Goal: Task Accomplishment & Management: Manage account settings

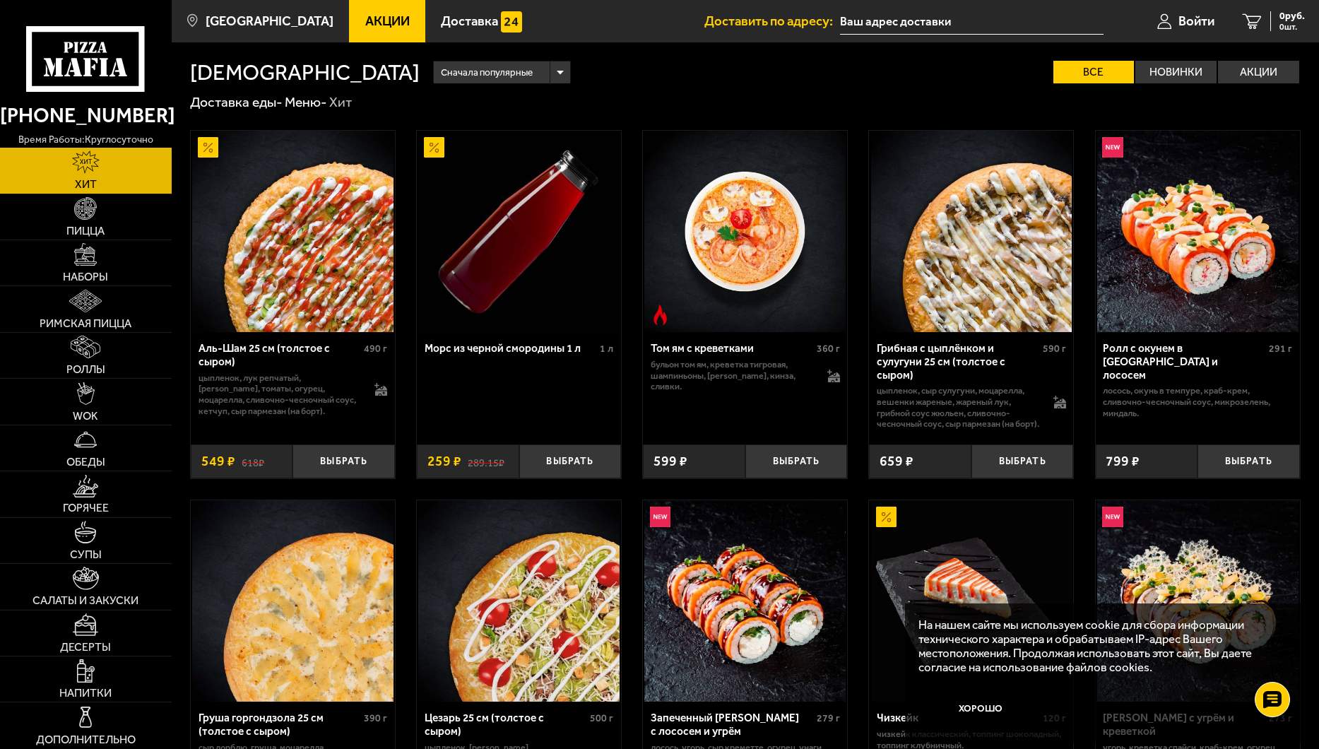
click at [384, 15] on span "Акции" at bounding box center [387, 21] width 44 height 13
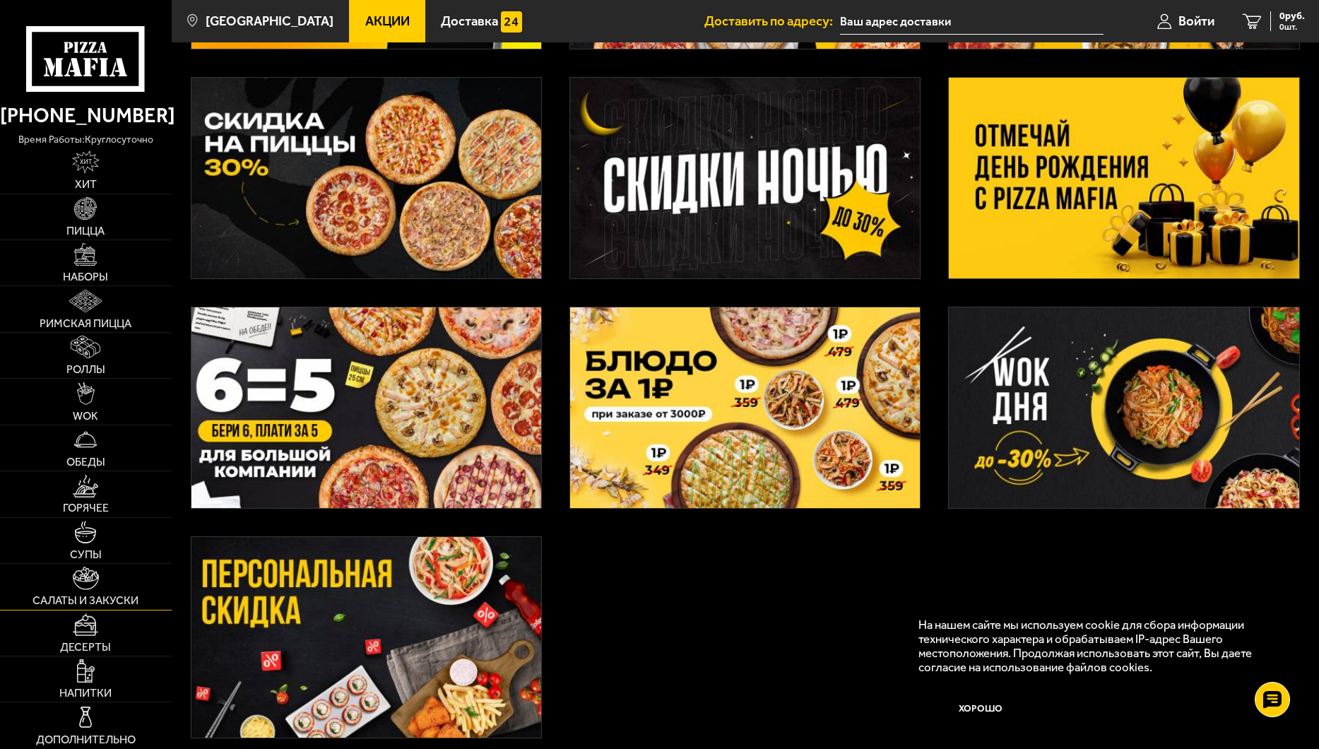
scroll to position [71, 0]
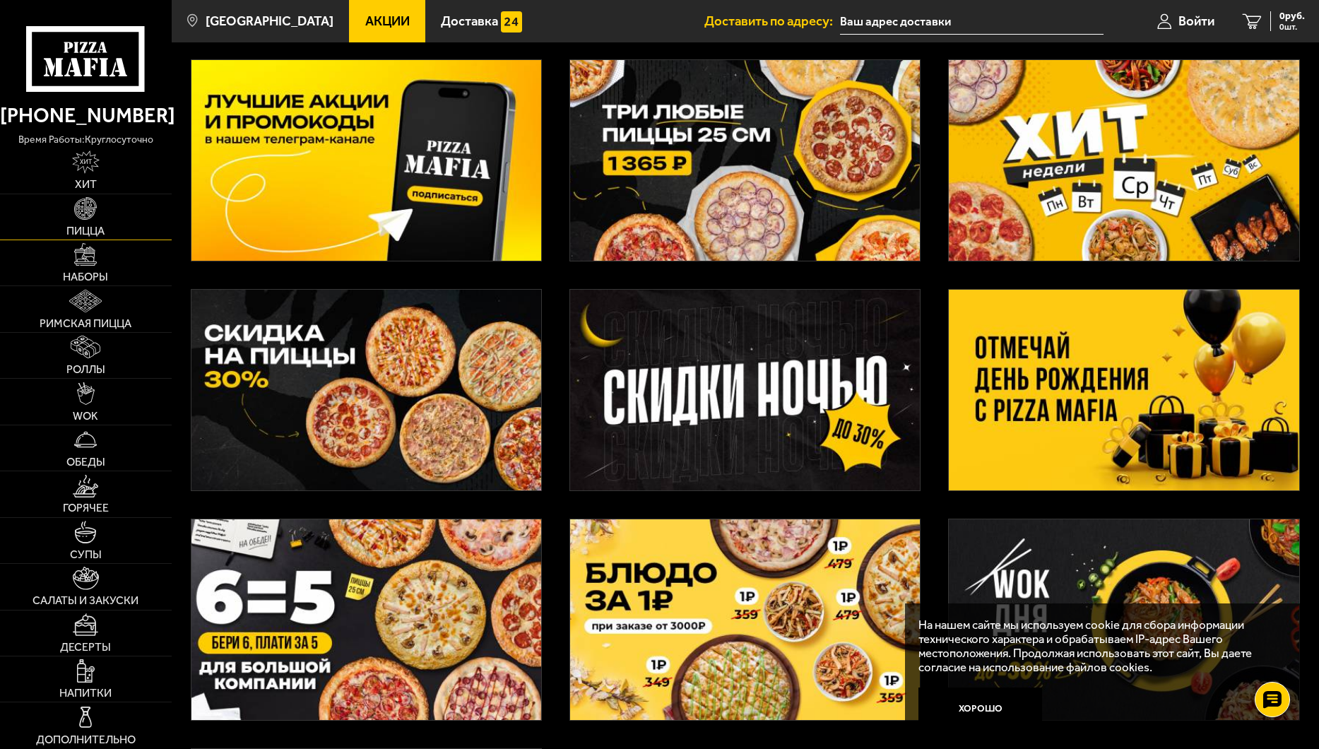
click at [107, 228] on link "Пицца" at bounding box center [86, 216] width 172 height 45
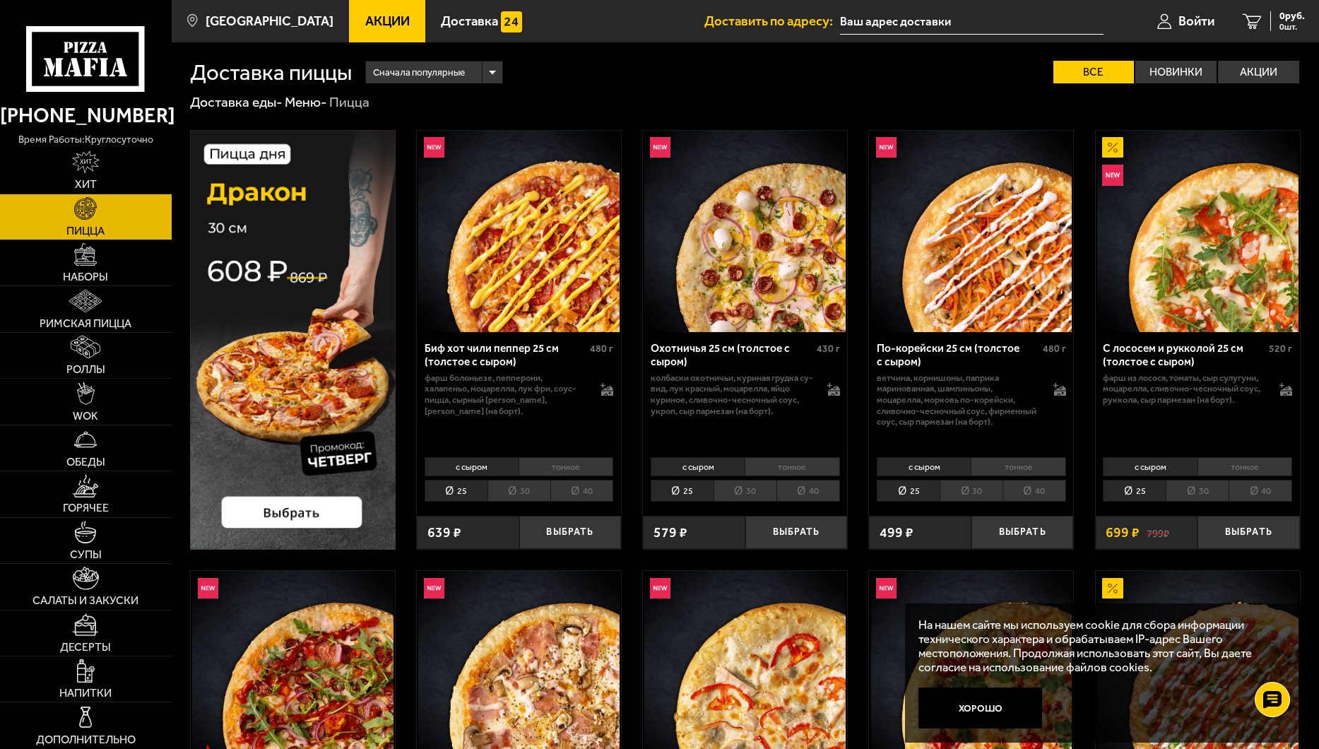
click at [594, 487] on li "40" at bounding box center [582, 491] width 64 height 22
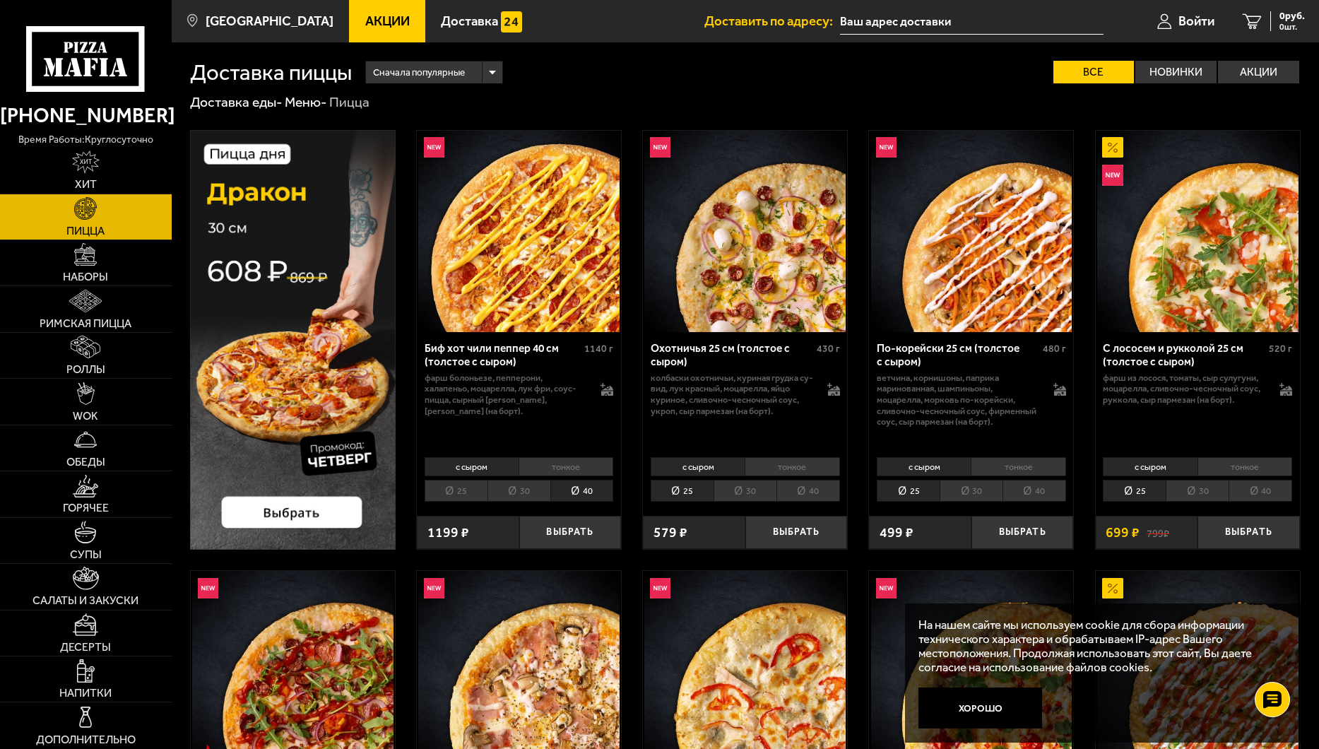
click at [588, 465] on li "тонкое" at bounding box center [565, 467] width 95 height 20
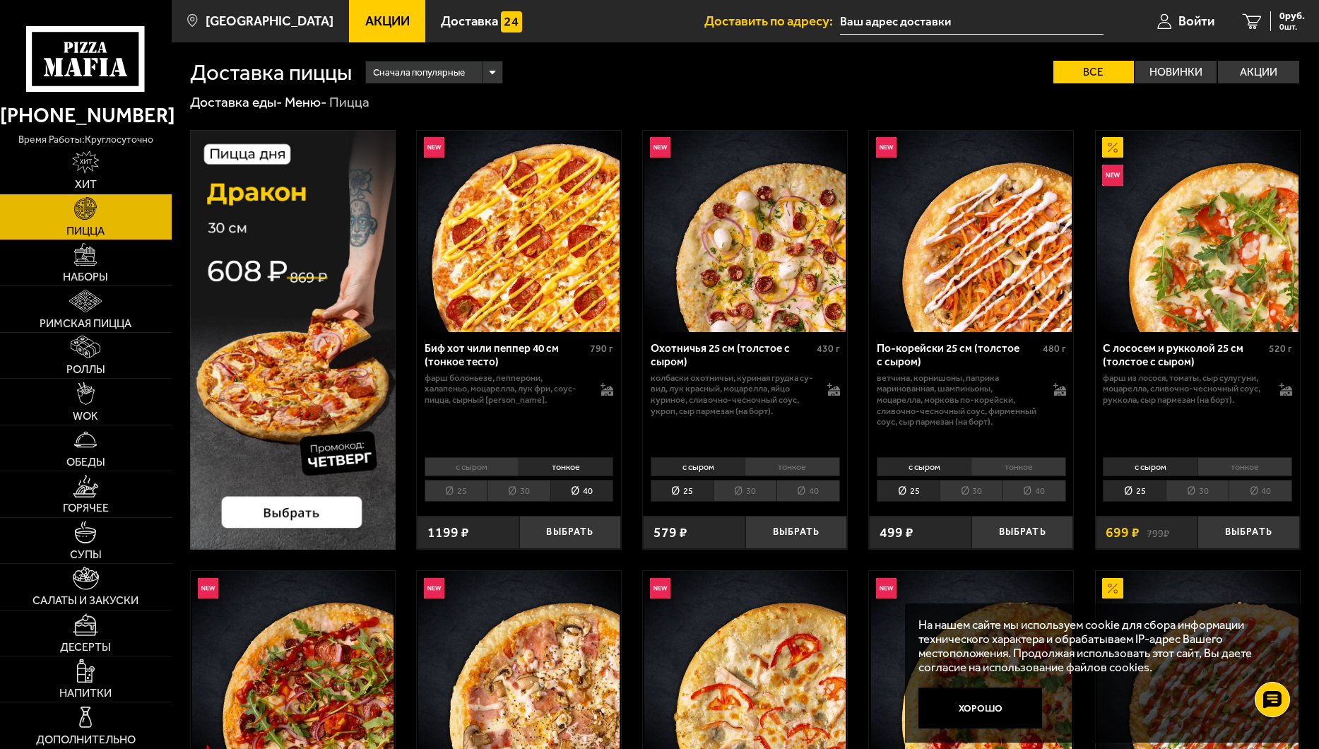
click at [914, 25] on input "text" at bounding box center [971, 21] width 263 height 26
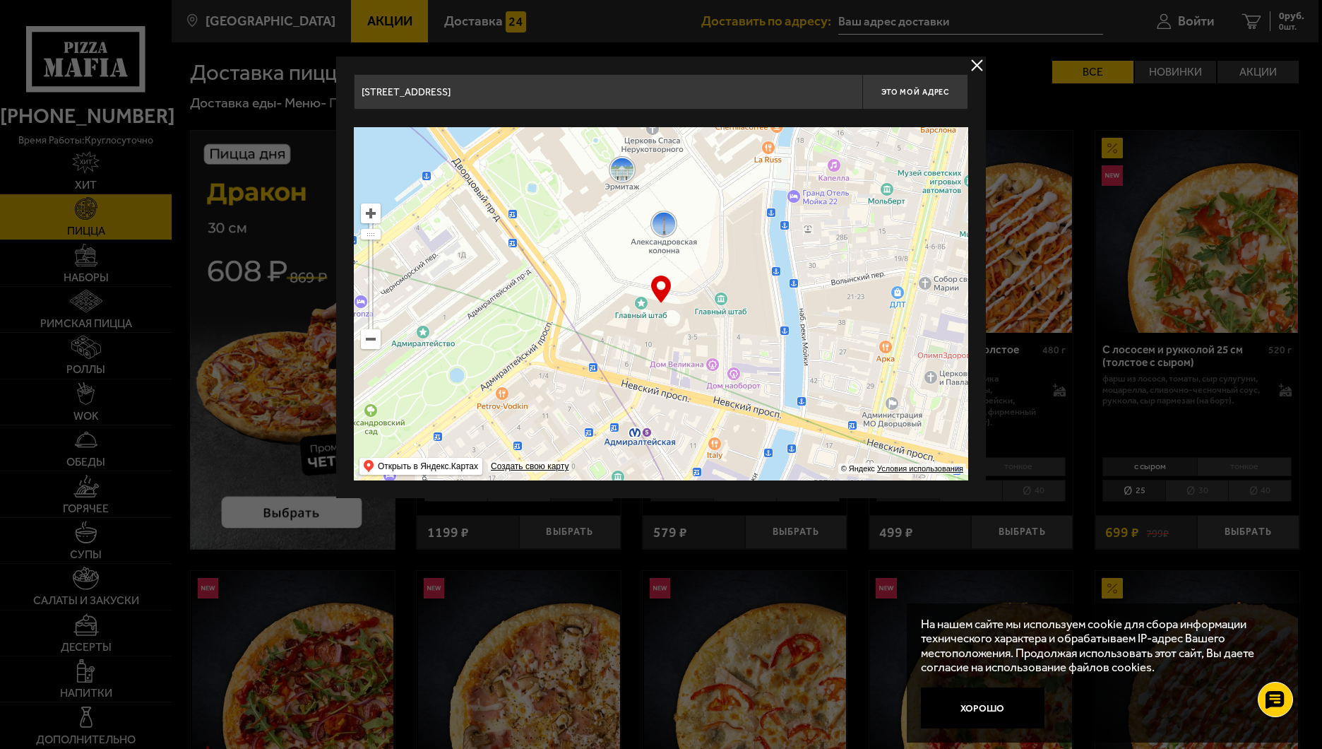
drag, startPoint x: 762, startPoint y: 290, endPoint x: 766, endPoint y: 215, distance: 75.7
click at [766, 215] on ymaps at bounding box center [661, 303] width 614 height 353
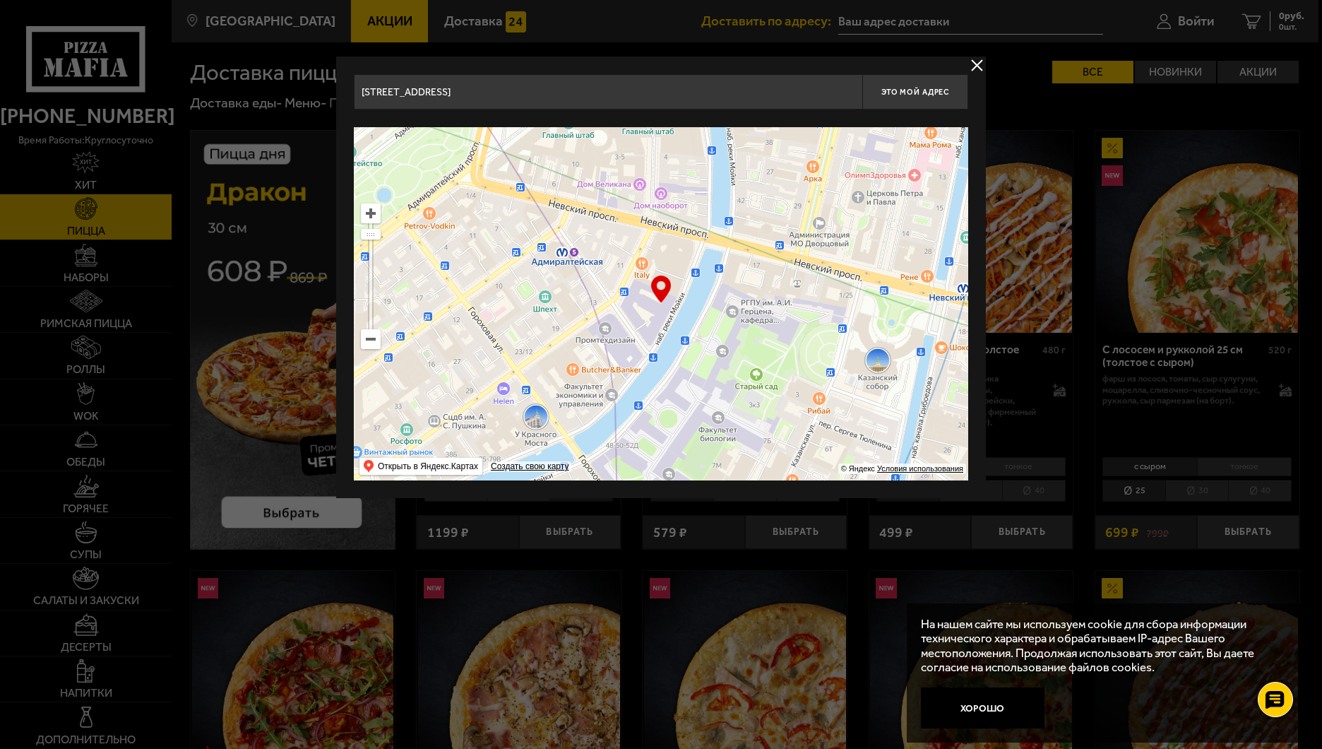
drag, startPoint x: 675, startPoint y: 393, endPoint x: 602, endPoint y: 212, distance: 195.6
click at [602, 212] on ymaps at bounding box center [661, 303] width 614 height 353
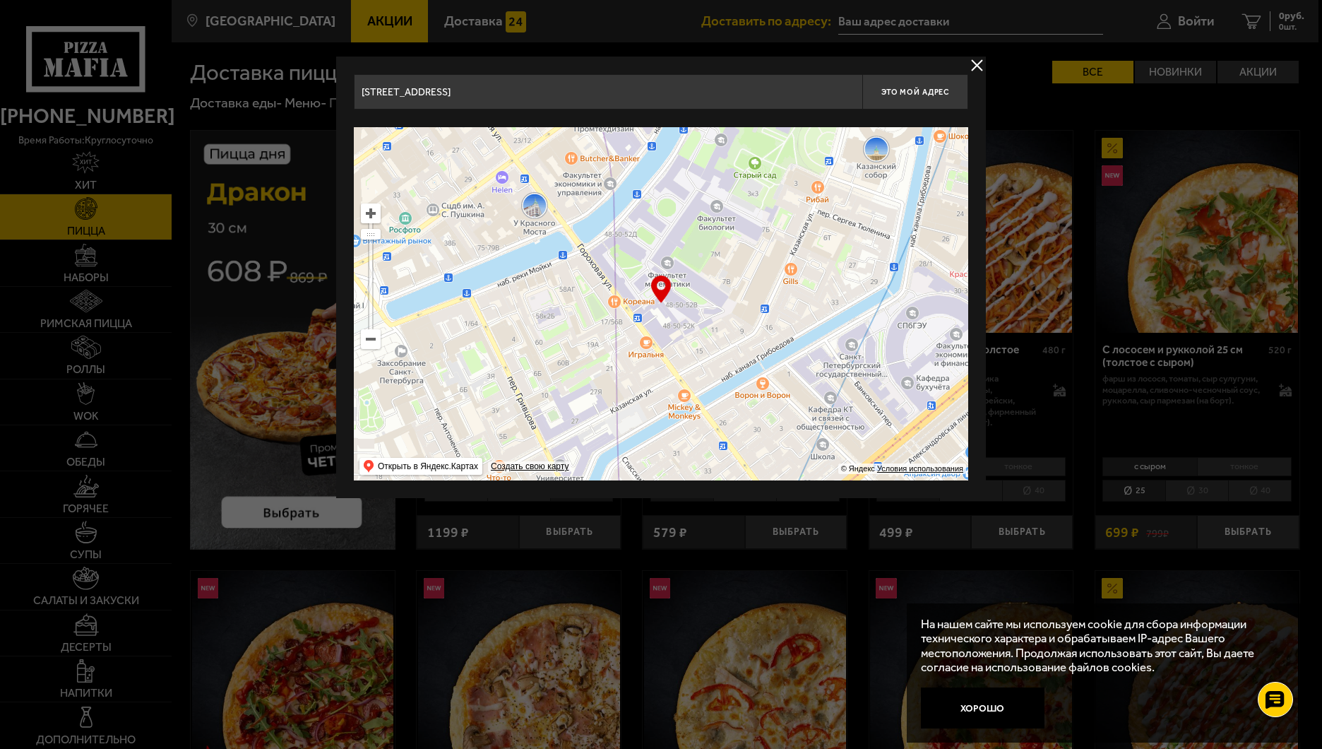
drag, startPoint x: 534, startPoint y: 417, endPoint x: 533, endPoint y: 208, distance: 209.8
click at [533, 208] on ymaps at bounding box center [661, 303] width 614 height 353
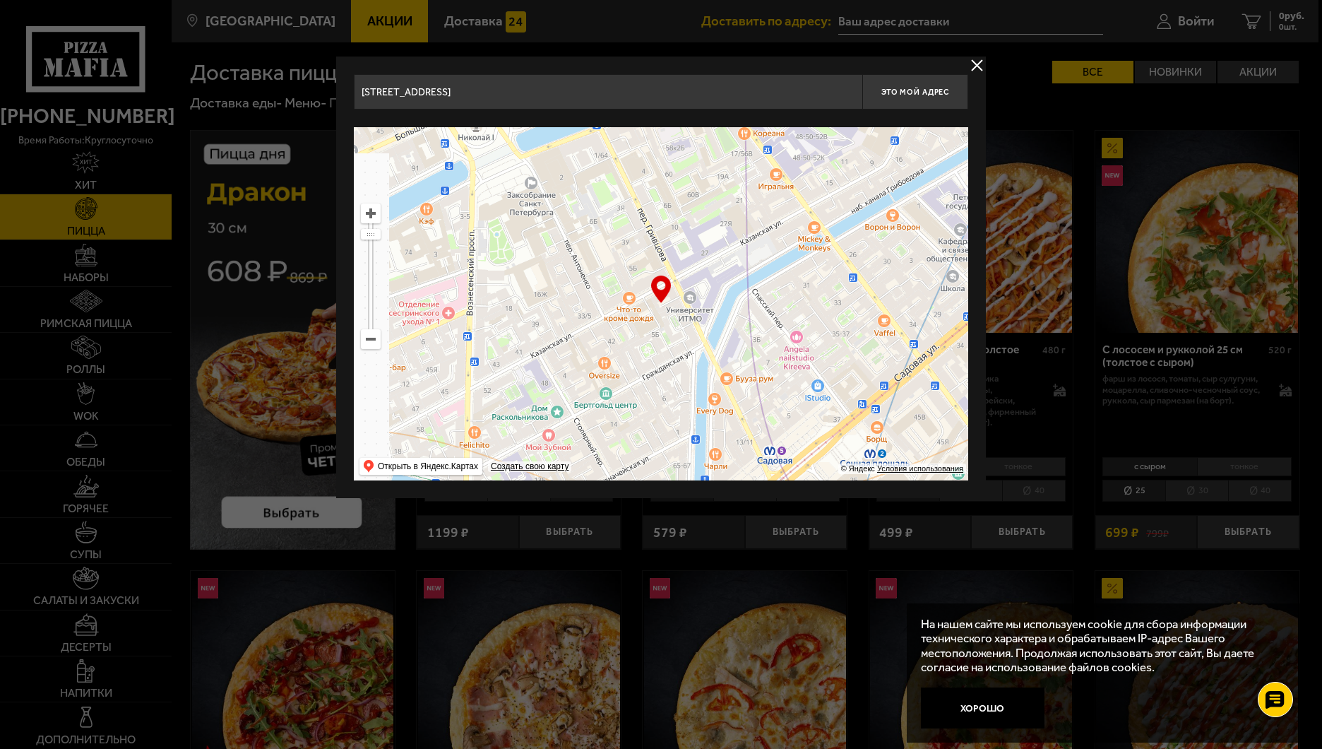
drag, startPoint x: 810, startPoint y: 456, endPoint x: 940, endPoint y: 287, distance: 212.5
click at [940, 287] on ymaps at bounding box center [661, 303] width 614 height 353
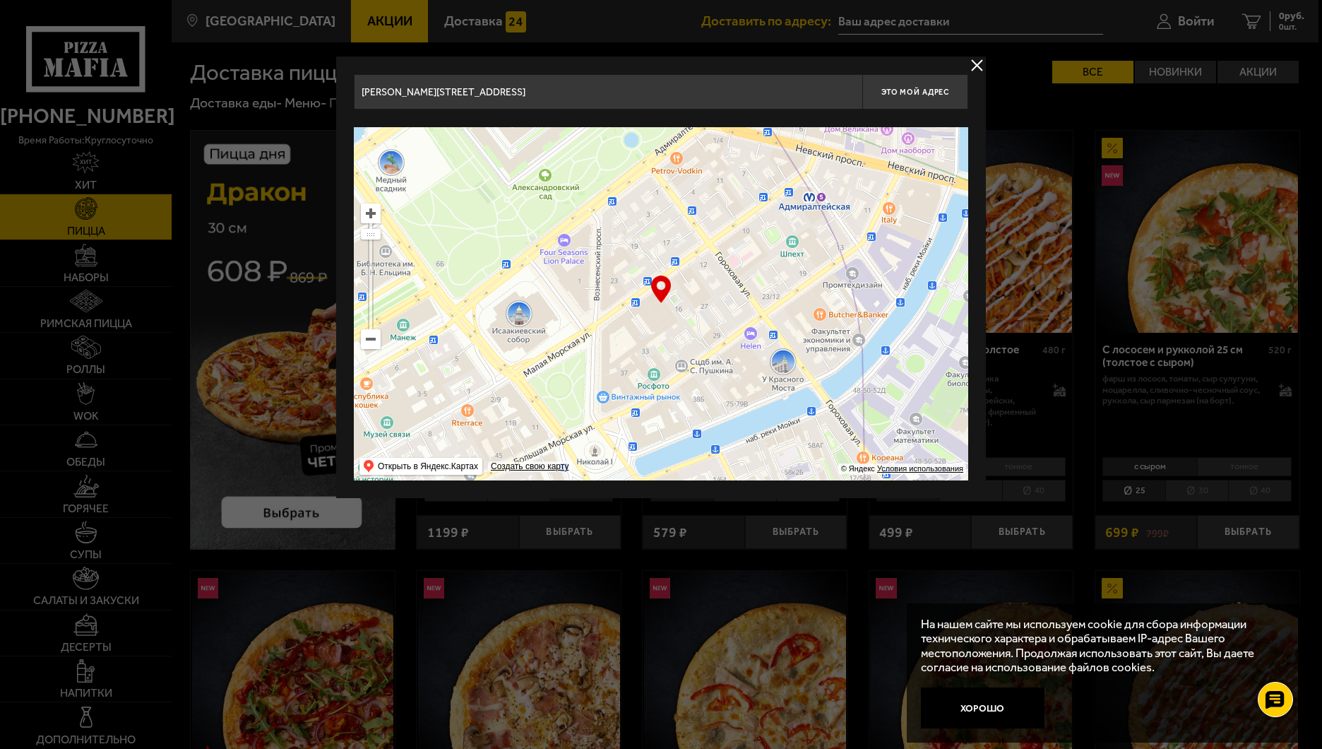
drag, startPoint x: 469, startPoint y: 239, endPoint x: 583, endPoint y: 567, distance: 346.9
drag, startPoint x: 488, startPoint y: 88, endPoint x: 276, endPoint y: 53, distance: 214.7
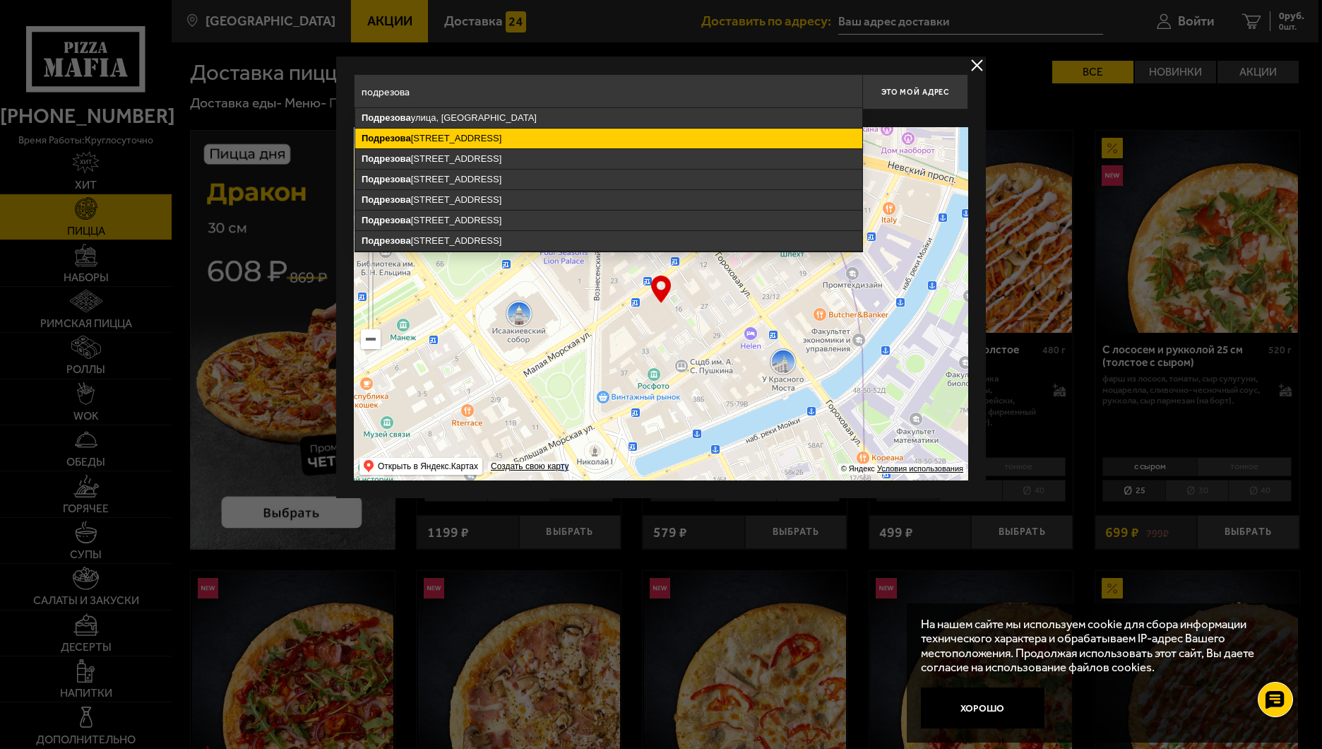
click at [445, 138] on ymaps "[STREET_ADDRESS]" at bounding box center [608, 139] width 507 height 20
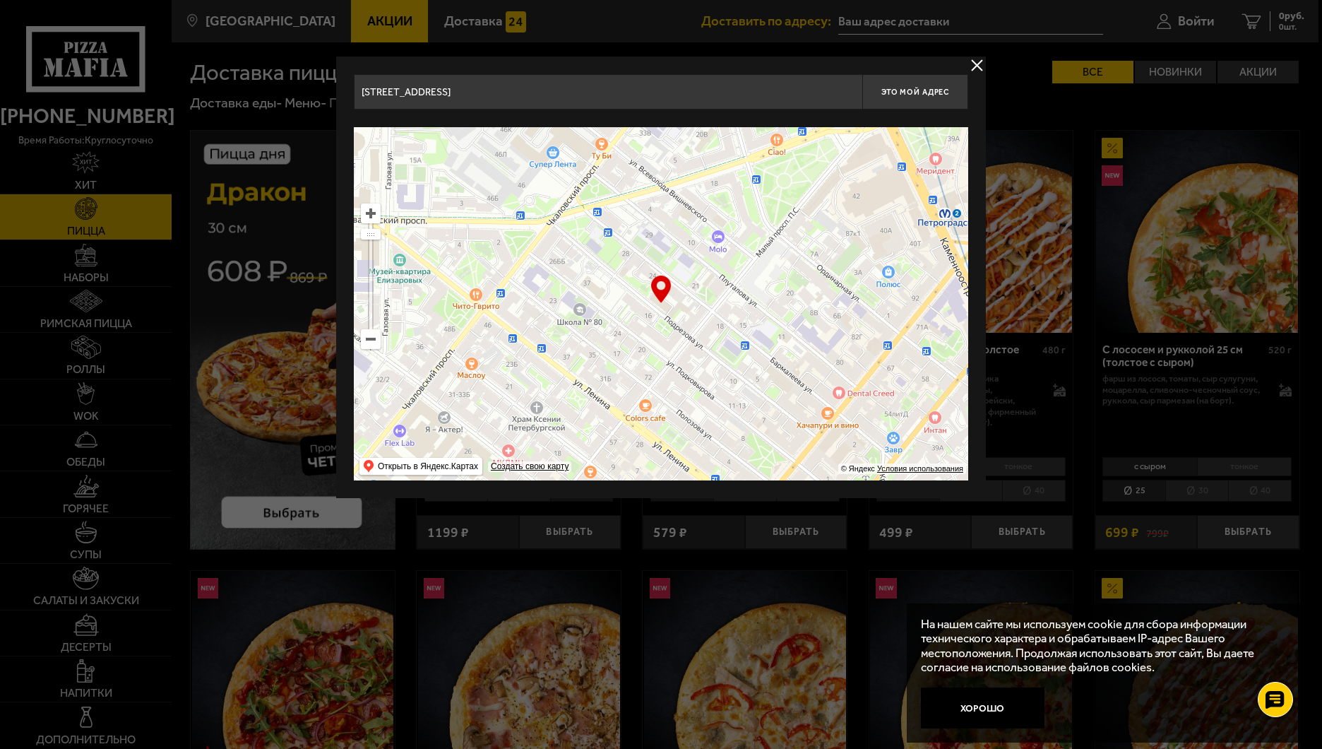
click at [531, 89] on input "[STREET_ADDRESS]" at bounding box center [608, 91] width 509 height 35
drag, startPoint x: 609, startPoint y: 105, endPoint x: 461, endPoint y: 93, distance: 148.9
click at [461, 93] on input "[STREET_ADDRESS]" at bounding box center [608, 91] width 509 height 35
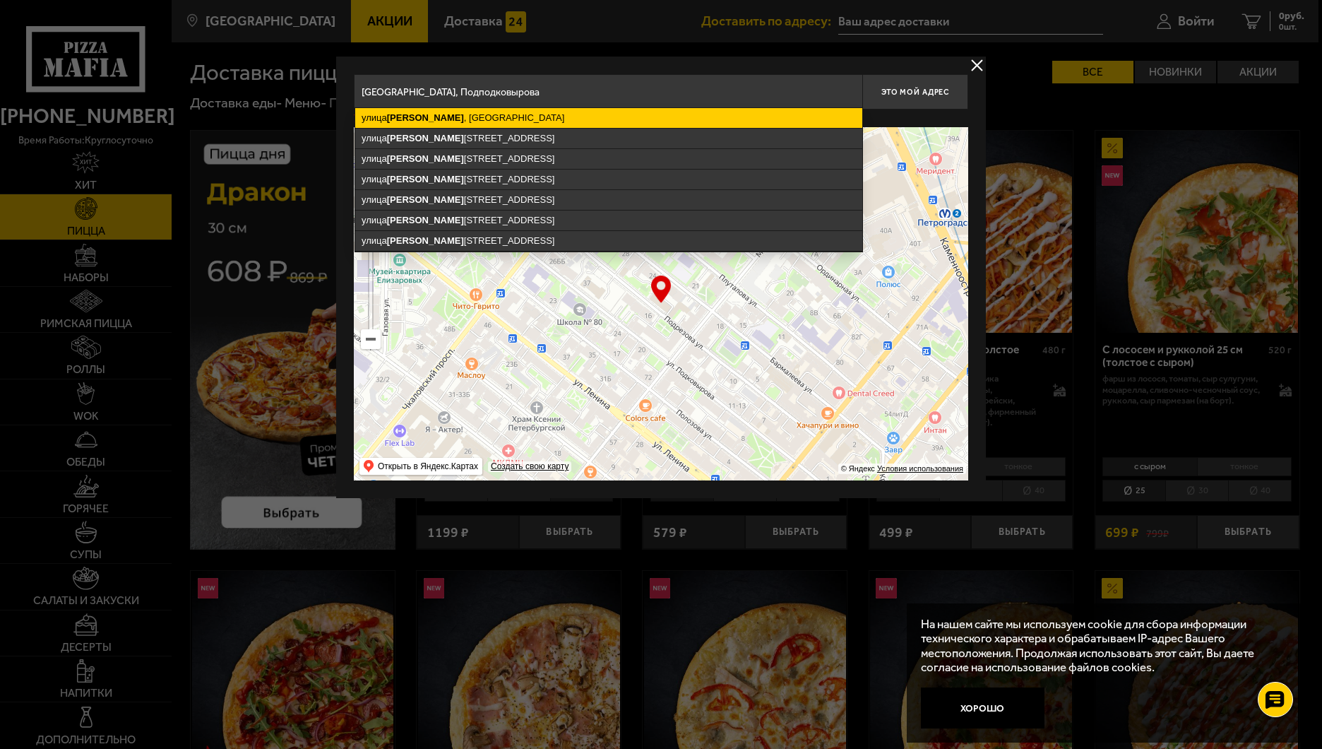
click at [457, 116] on ymaps "[GEOGRAPHIC_DATA][PERSON_NAME] , [GEOGRAPHIC_DATA]" at bounding box center [608, 118] width 507 height 20
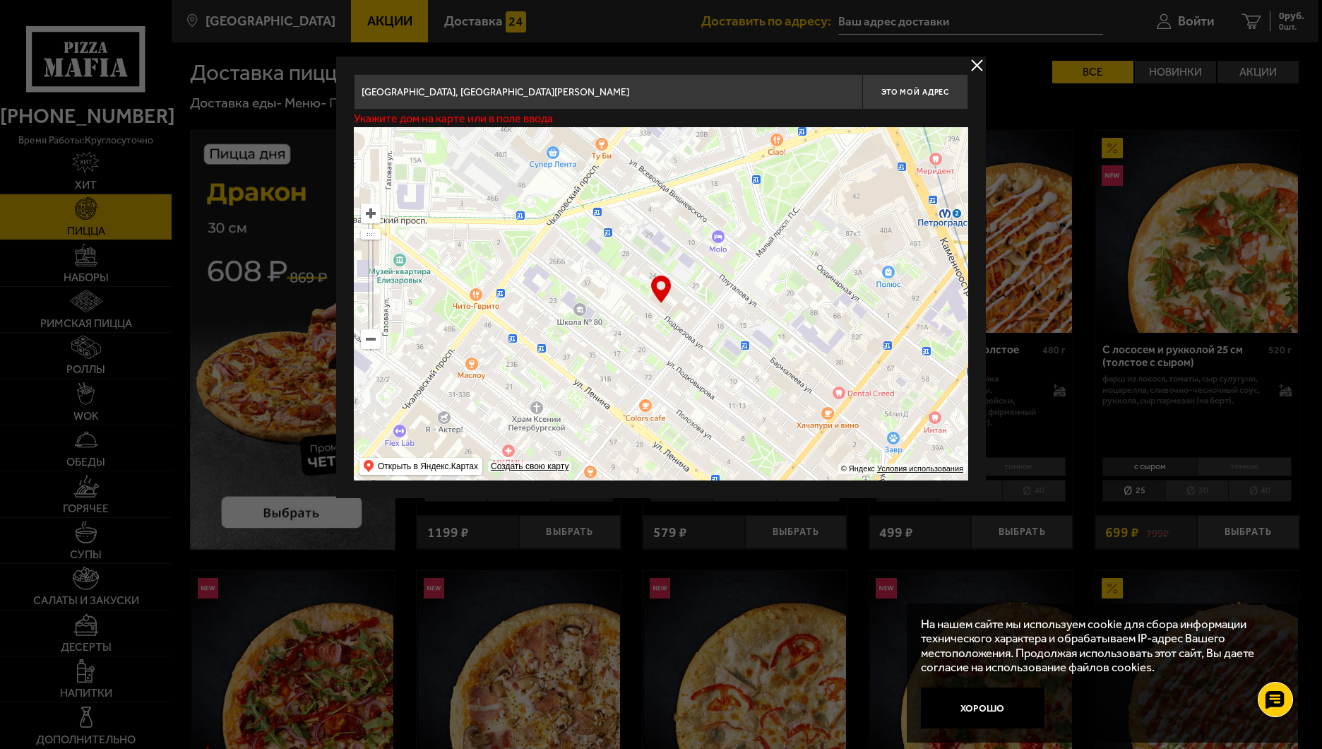
click at [604, 88] on input "[GEOGRAPHIC_DATA], [GEOGRAPHIC_DATA][PERSON_NAME]" at bounding box center [608, 91] width 509 height 35
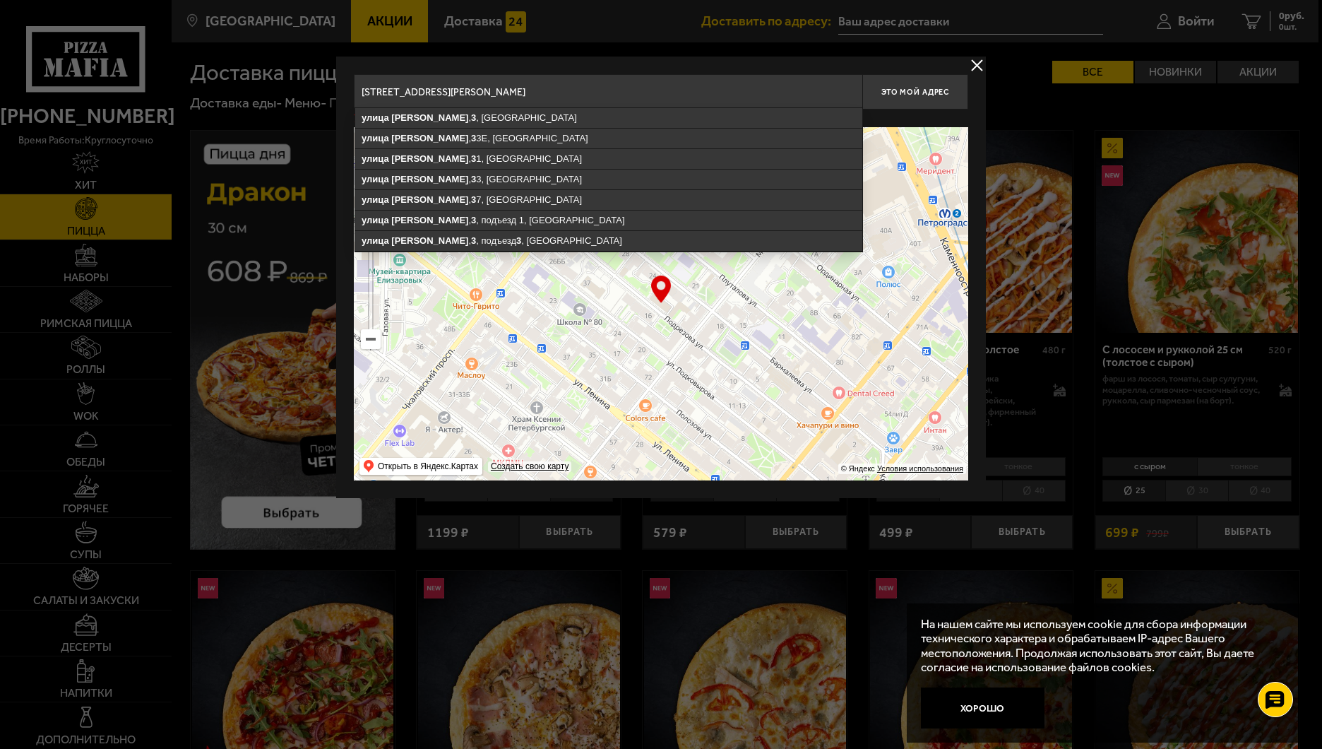
click at [593, 88] on input "[STREET_ADDRESS][PERSON_NAME]" at bounding box center [608, 91] width 509 height 35
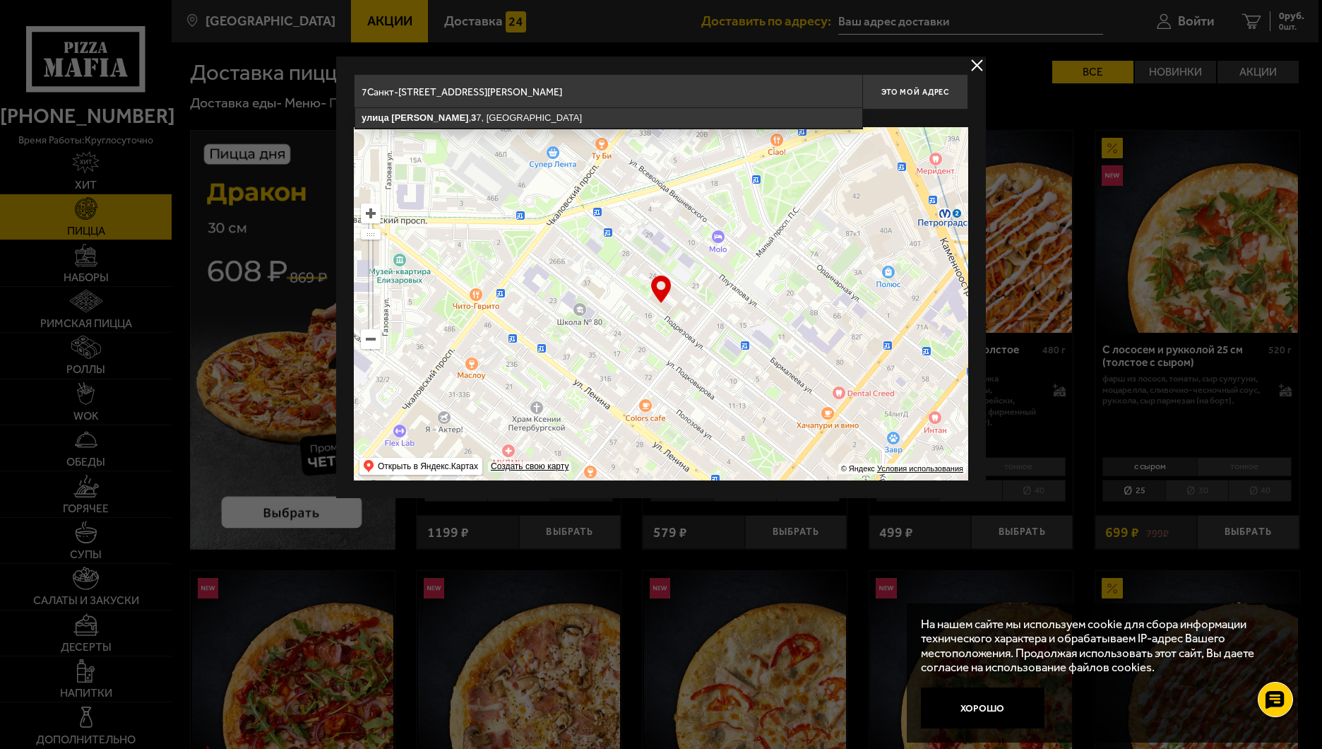
click at [575, 97] on input "7Санкт-[STREET_ADDRESS][PERSON_NAME]" at bounding box center [608, 91] width 509 height 35
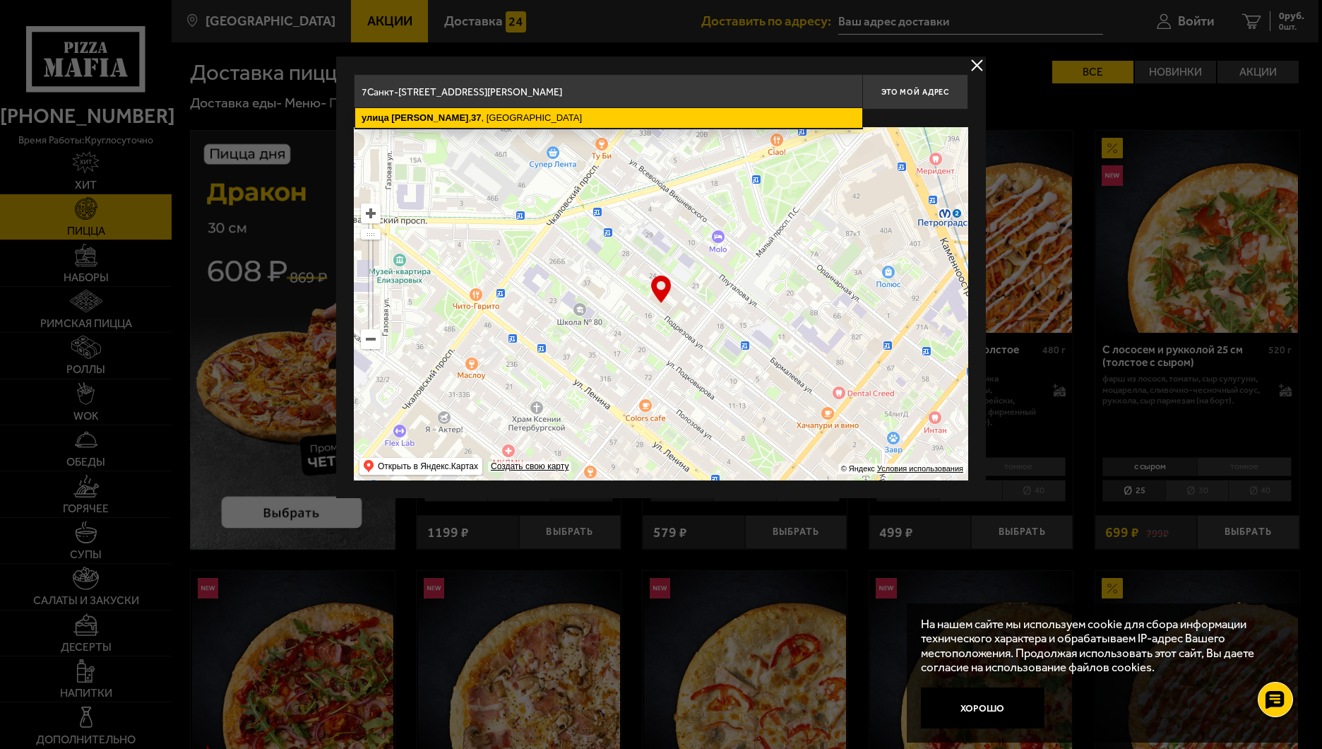
type input "[STREET_ADDRESS][PERSON_NAME]"
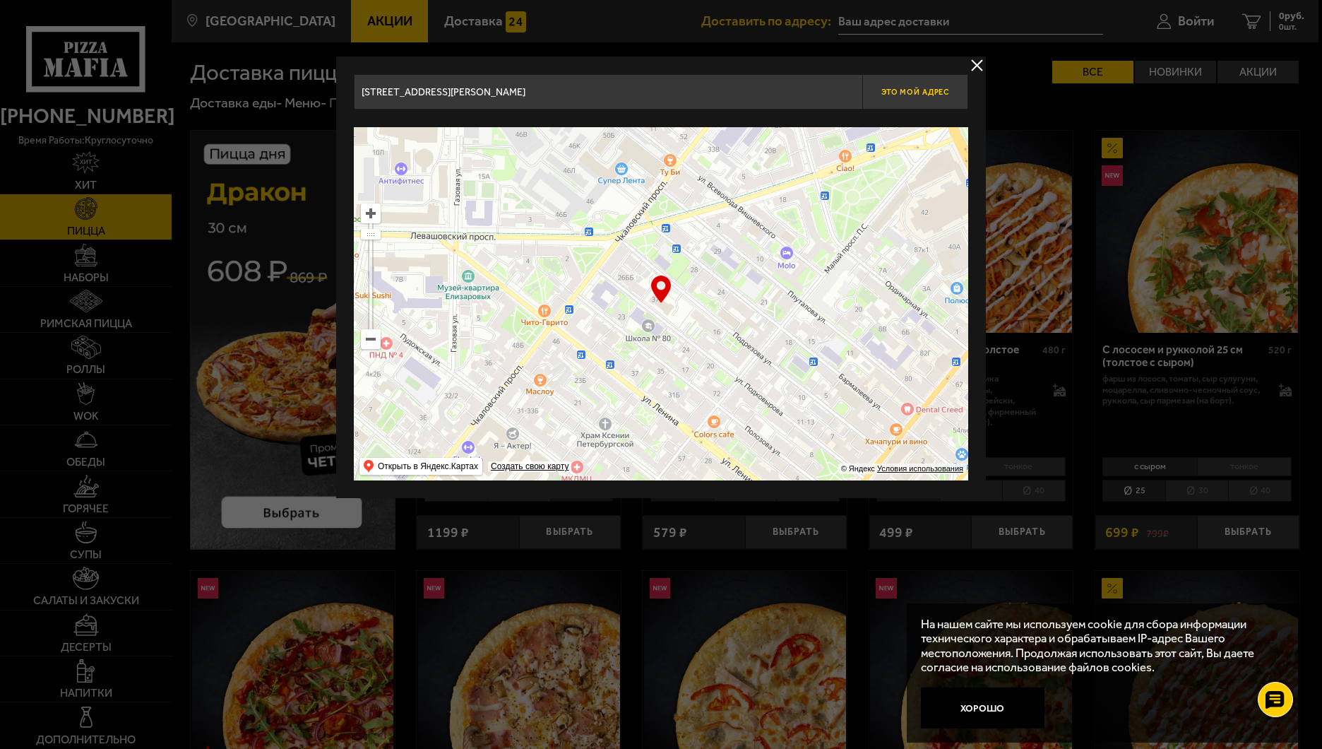
click at [881, 93] on span "Это мой адрес" at bounding box center [915, 92] width 68 height 9
type input "[STREET_ADDRESS][PERSON_NAME]"
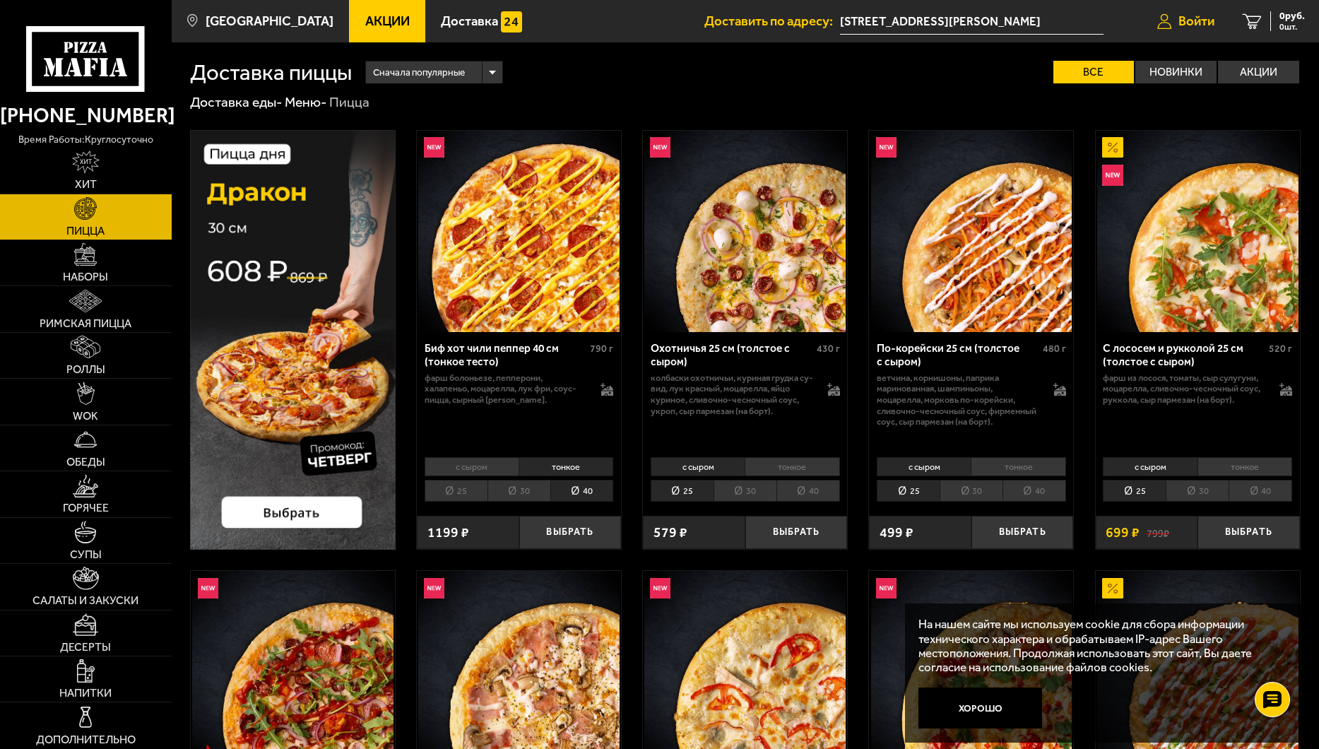
click at [1217, 20] on link "Войти" at bounding box center [1185, 21] width 85 height 42
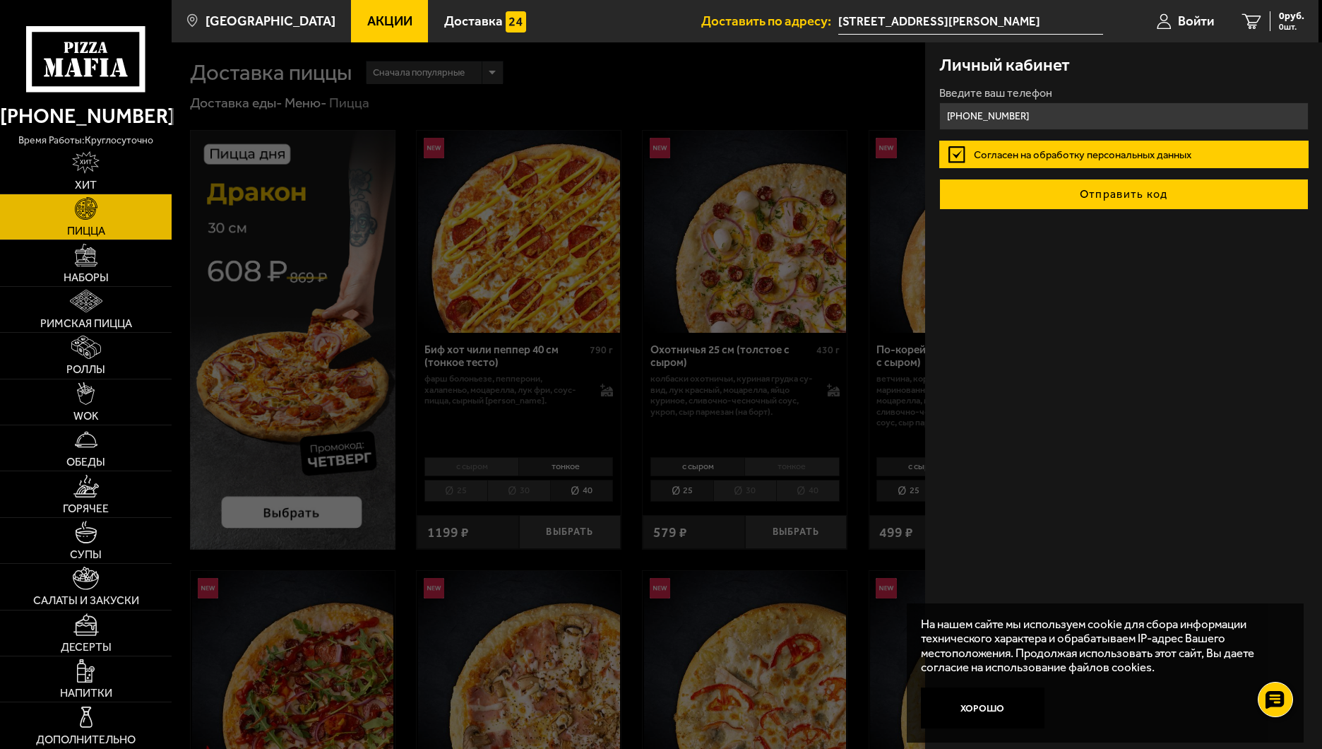
type input "[PHONE_NUMBER]"
click at [1112, 195] on button "Отправить код" at bounding box center [1123, 194] width 369 height 31
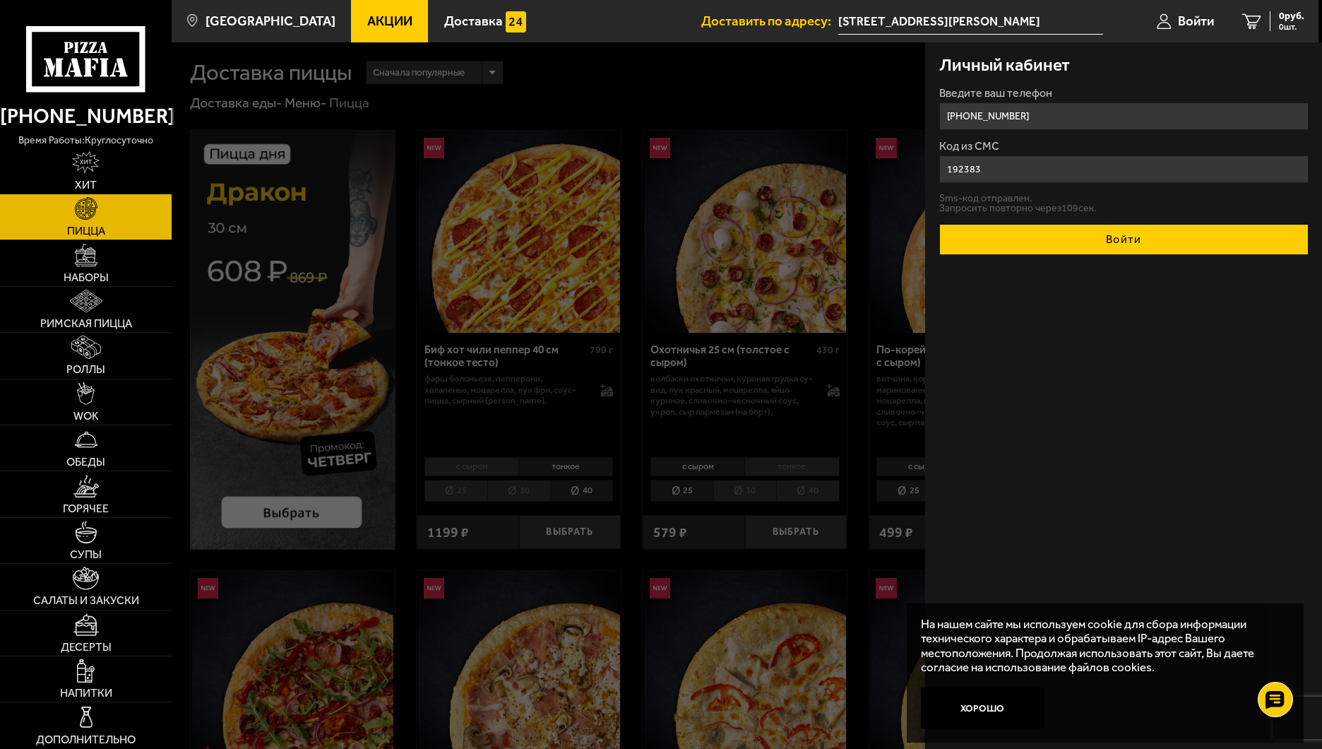
type input "192383"
click at [1174, 235] on button "Войти" at bounding box center [1123, 239] width 369 height 31
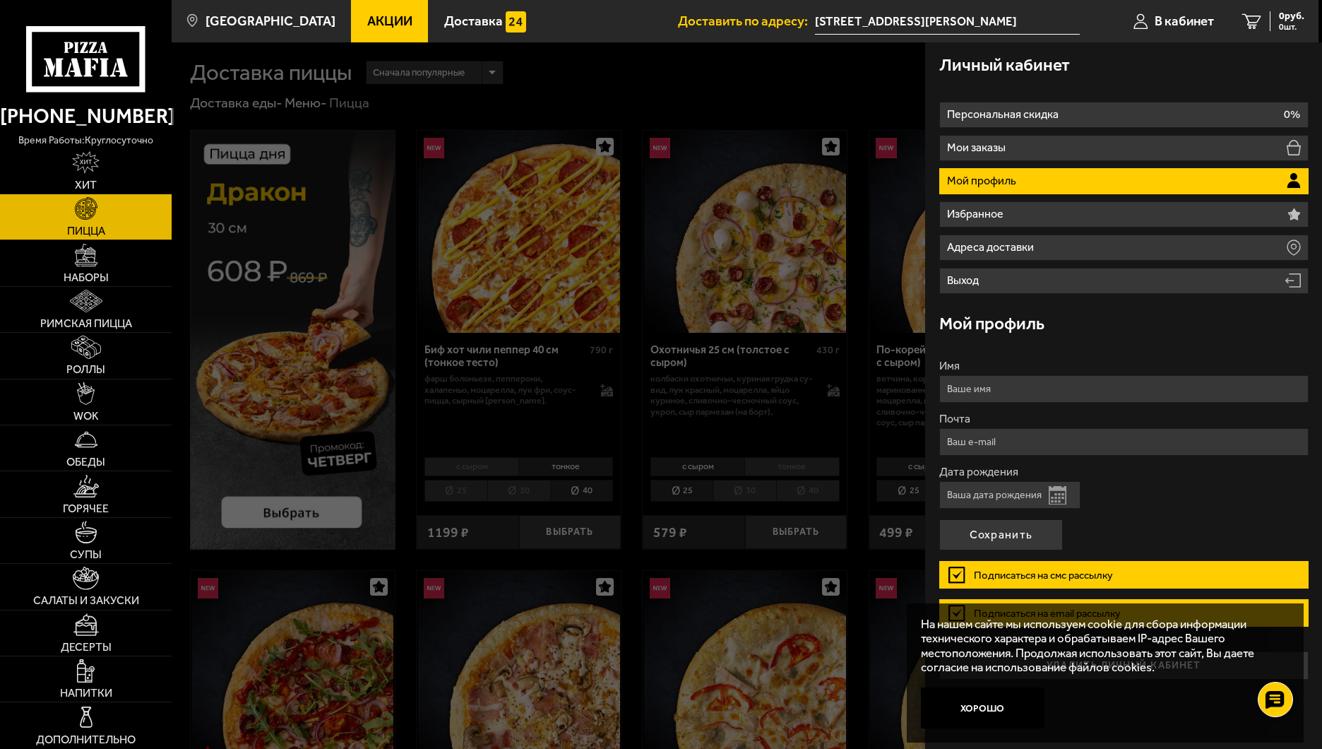
click at [987, 129] on ul "Персональная скидка 0% Мои заказы Мой профиль Избранное Адреса доставки Выход" at bounding box center [1123, 198] width 369 height 192
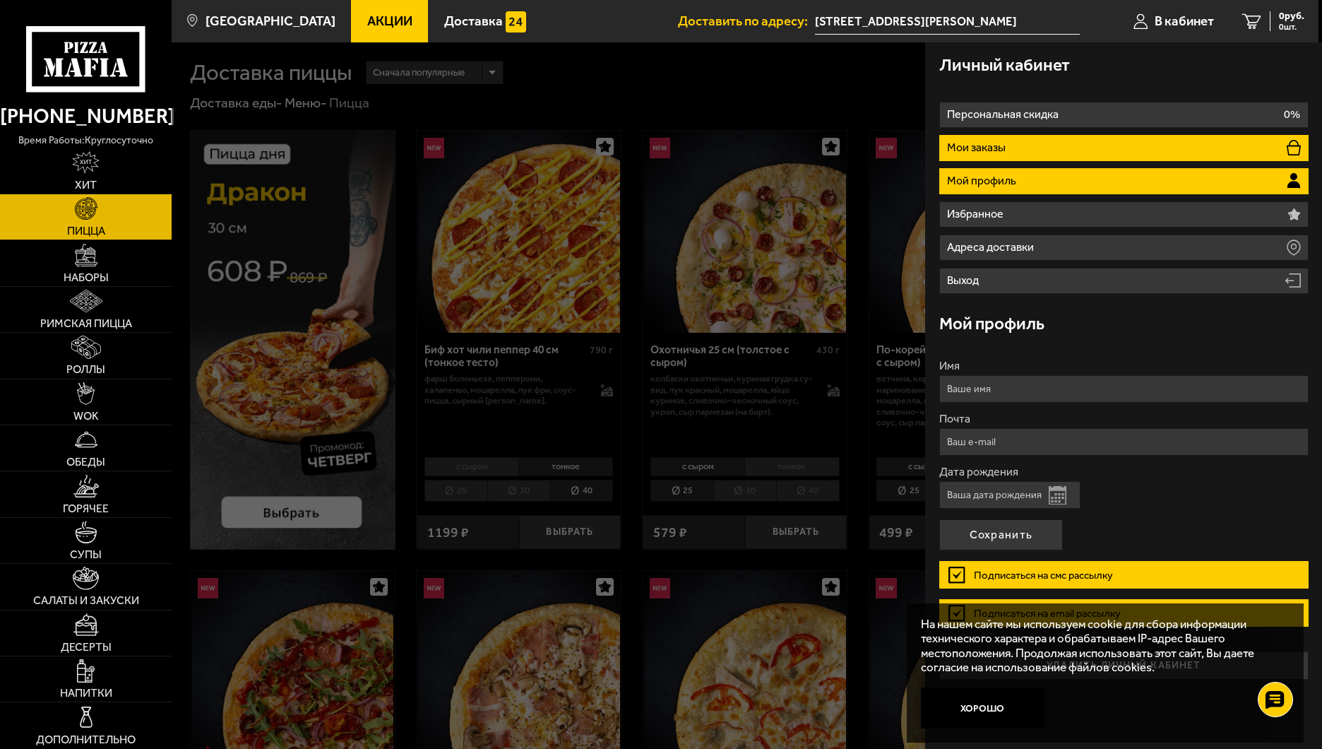
click at [989, 137] on li "Мои заказы" at bounding box center [1123, 148] width 369 height 26
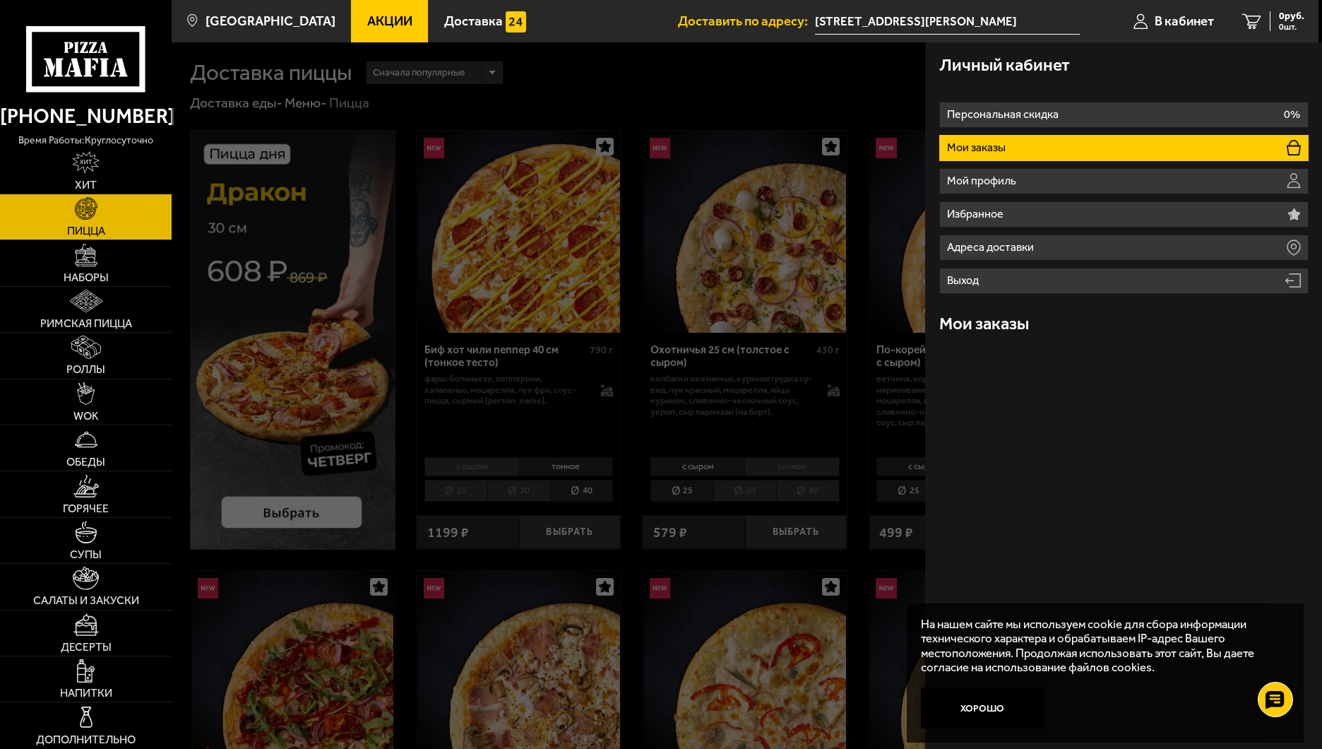
click at [1014, 328] on h3 "Мои заказы" at bounding box center [984, 323] width 90 height 17
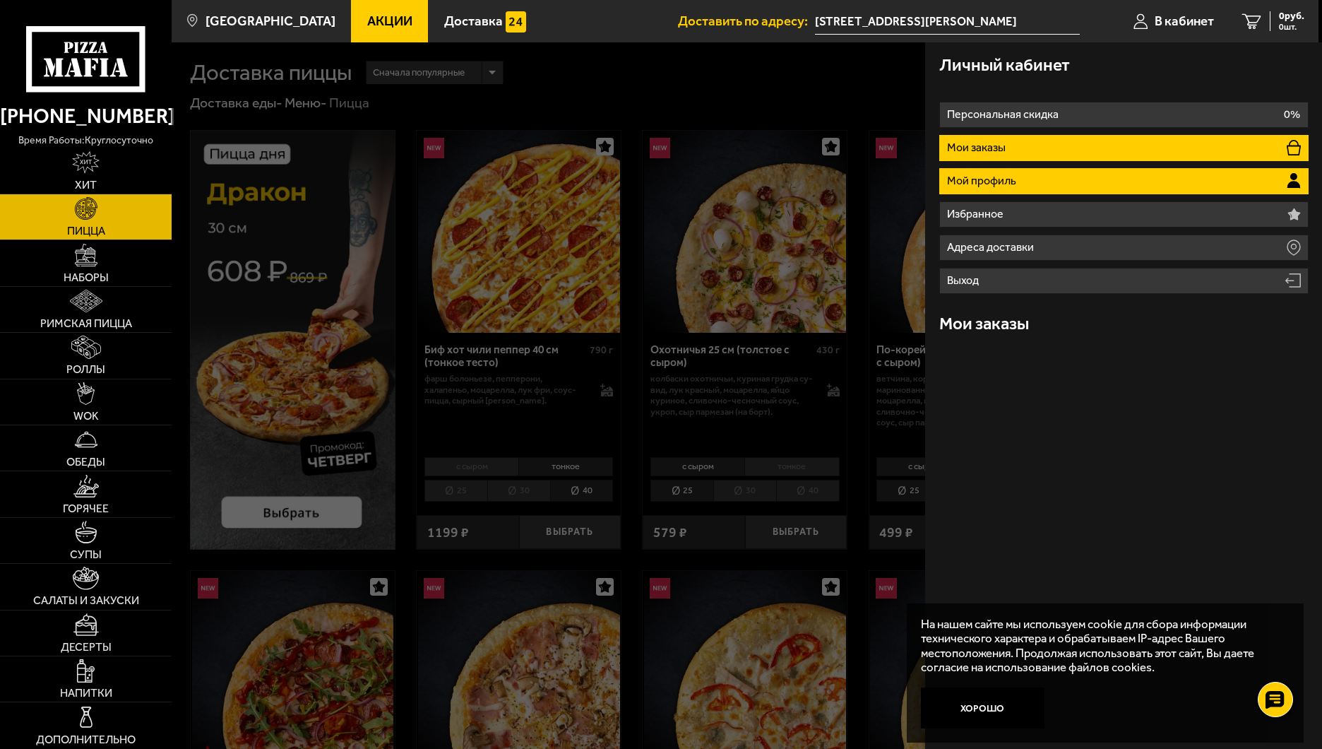
click at [1024, 184] on li "Мой профиль" at bounding box center [1123, 181] width 369 height 26
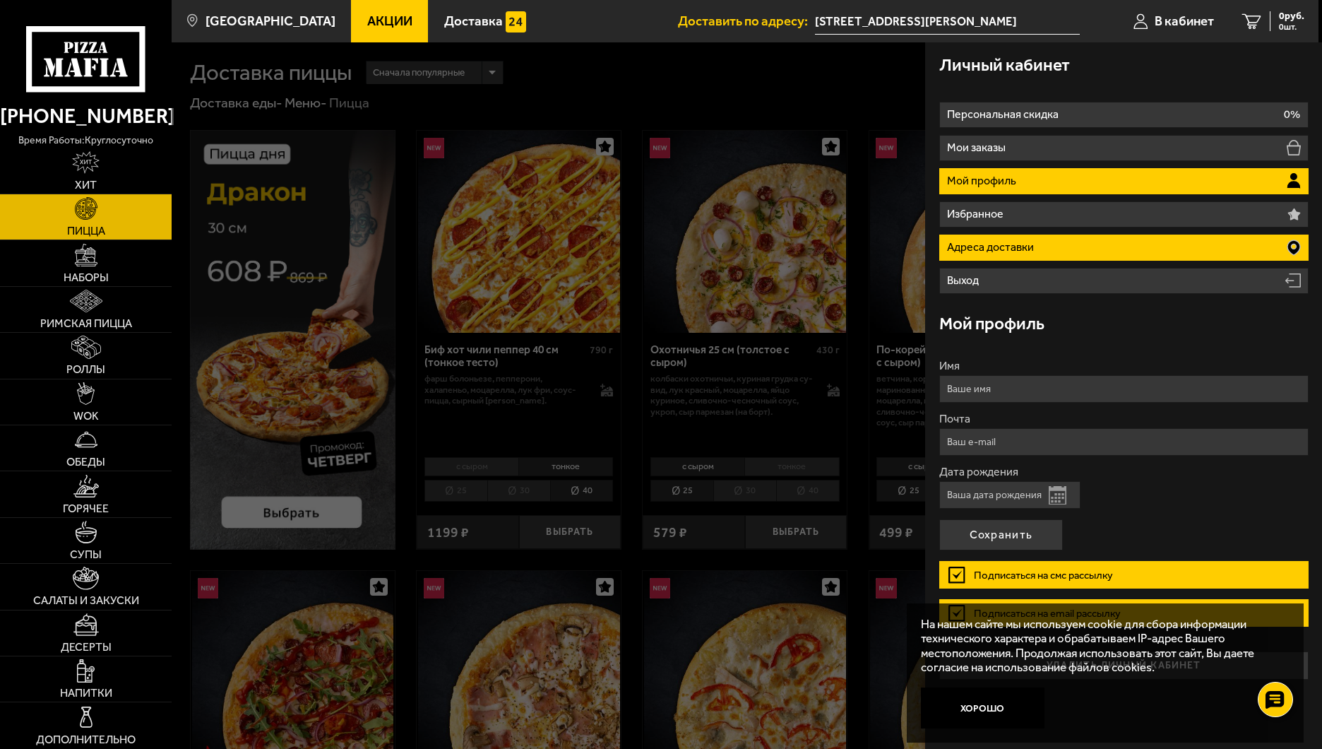
click at [998, 236] on li "Адреса доставки" at bounding box center [1123, 247] width 369 height 26
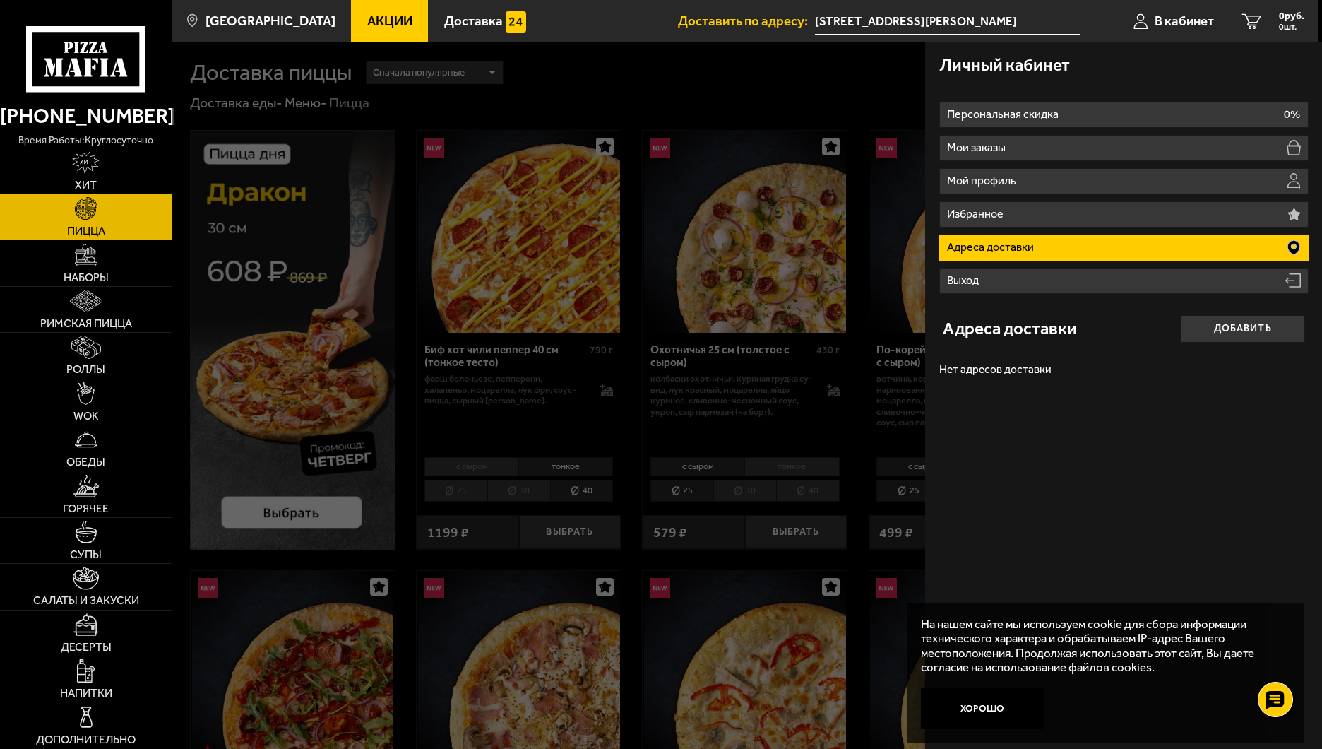
click at [1204, 255] on li "Адреса доставки" at bounding box center [1123, 247] width 369 height 26
click at [1288, 244] on icon at bounding box center [1294, 247] width 13 height 15
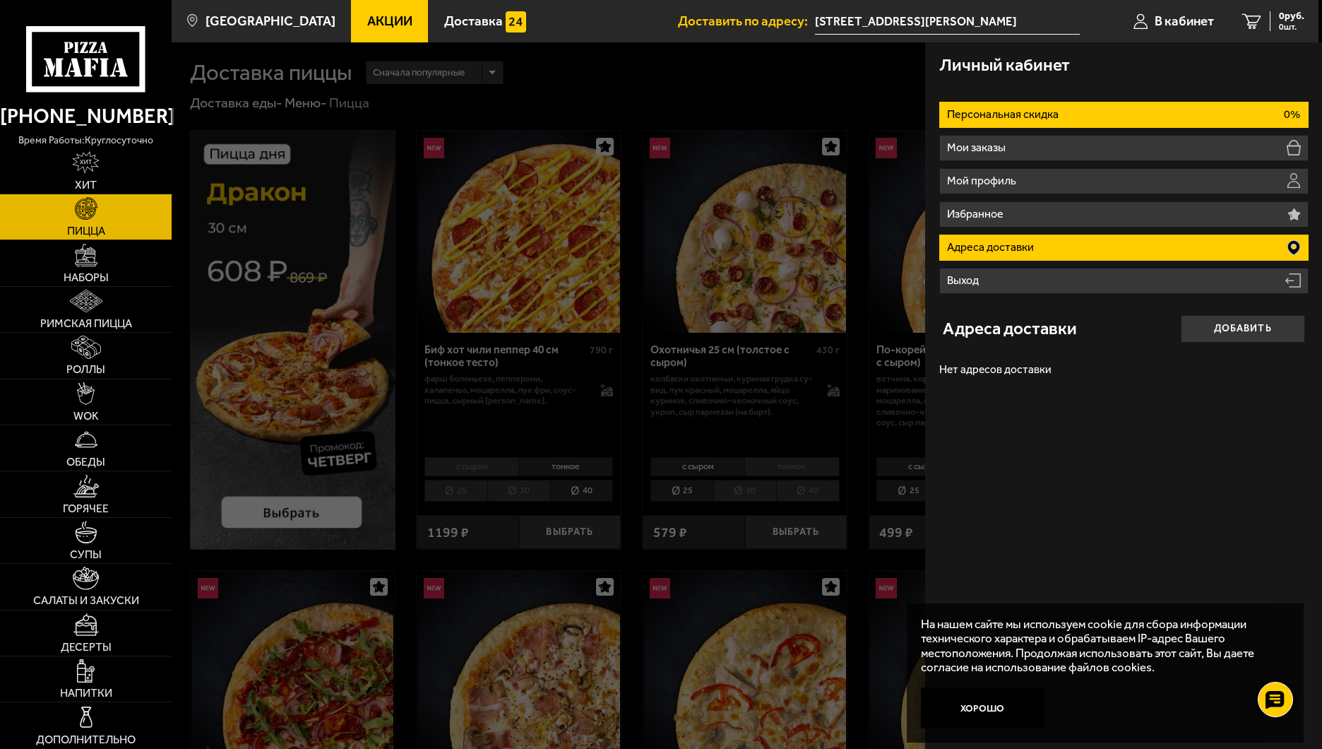
click at [1020, 118] on p "Персональная скидка" at bounding box center [1004, 114] width 115 height 11
click at [997, 244] on p "Адреса доставки" at bounding box center [992, 247] width 90 height 11
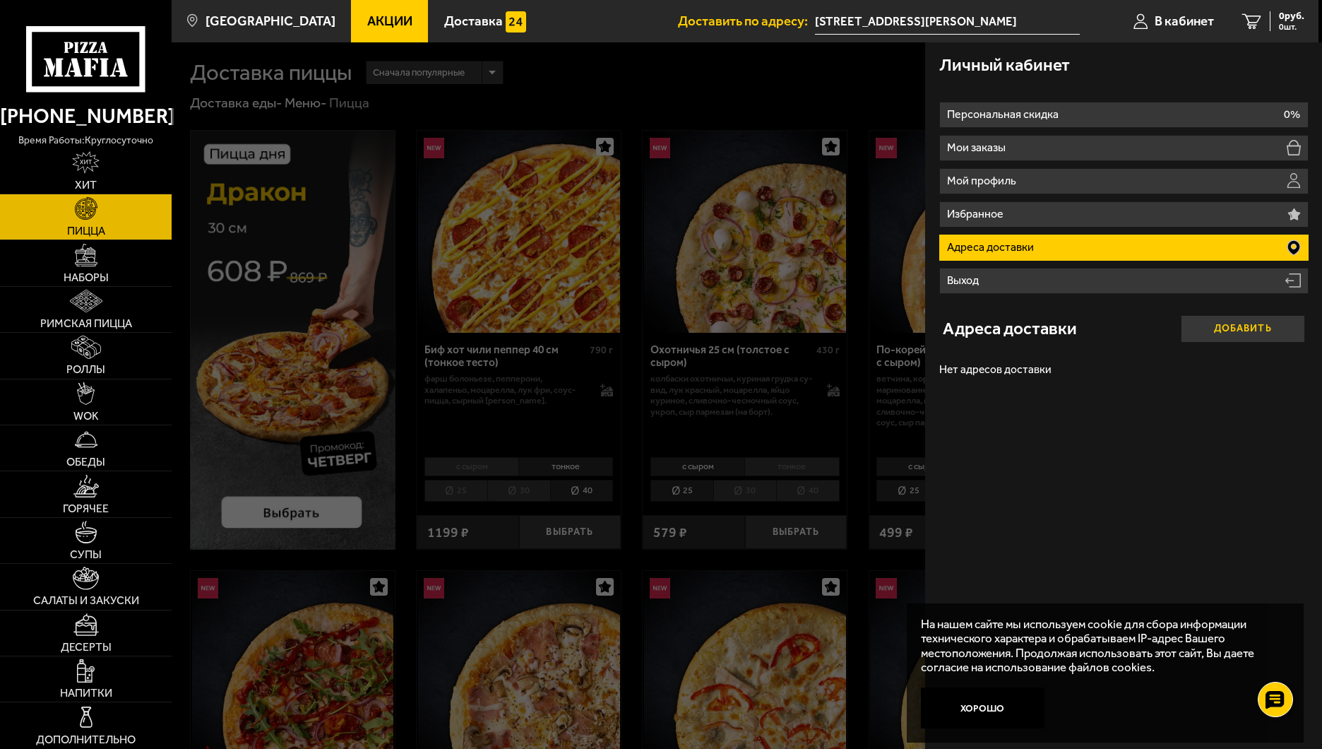
click at [1238, 335] on button "Добавить" at bounding box center [1243, 329] width 124 height 28
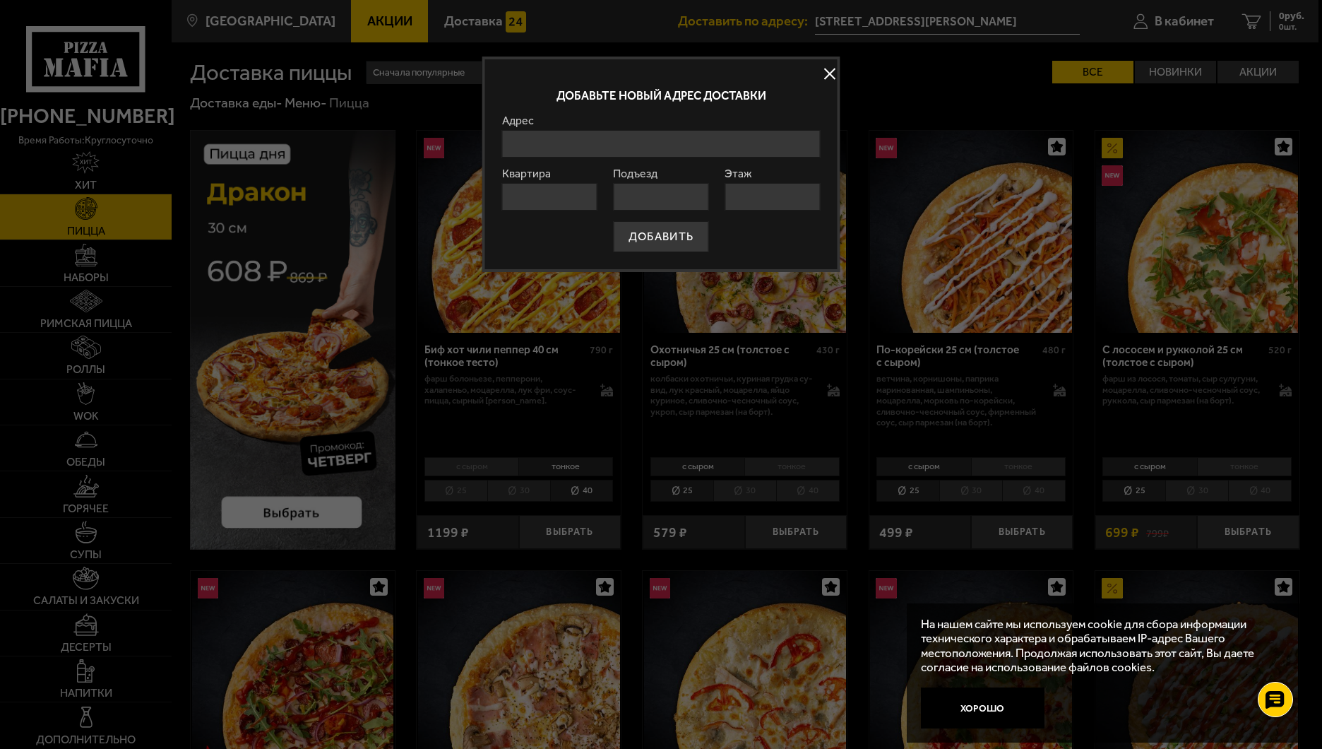
click at [546, 138] on input "Адрес" at bounding box center [661, 144] width 318 height 28
type input "[PERSON_NAME]"
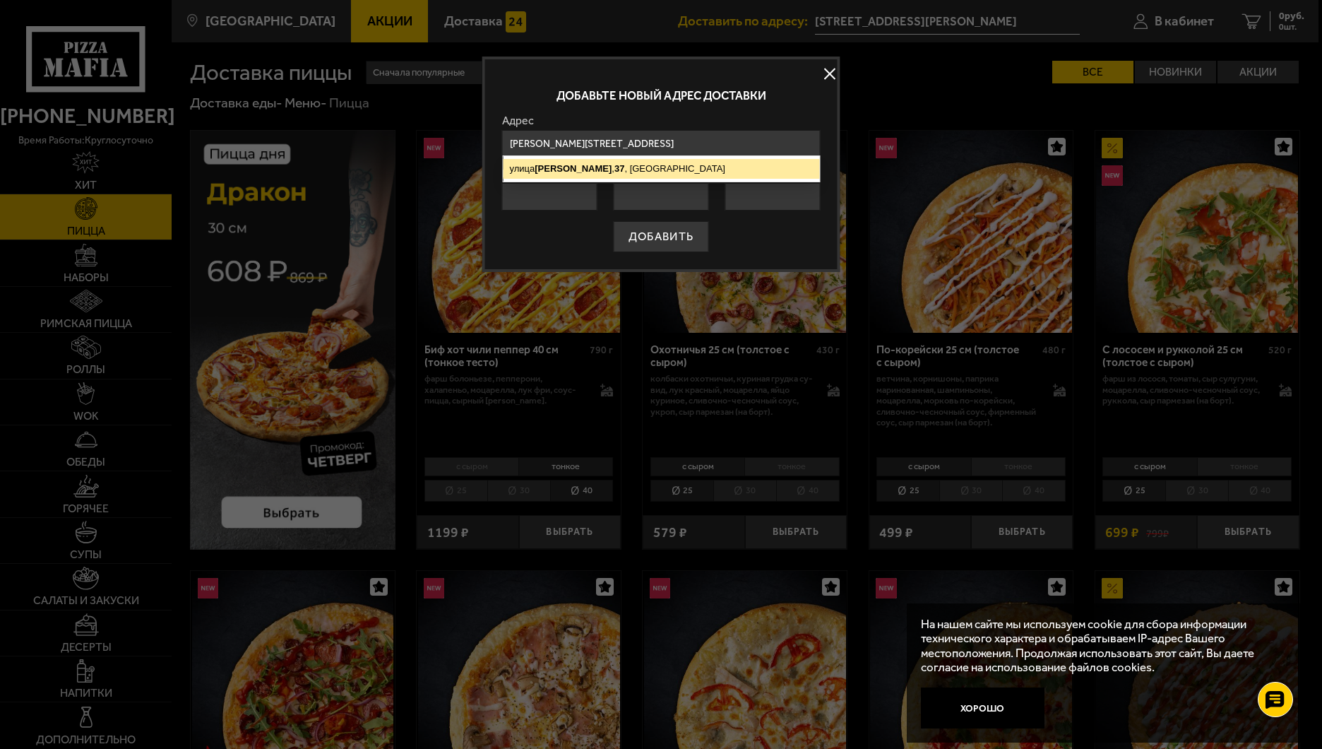
click at [616, 165] on ymaps "[STREET_ADDRESS][PERSON_NAME]" at bounding box center [662, 169] width 316 height 20
type input "[STREET_ADDRESS][PERSON_NAME]"
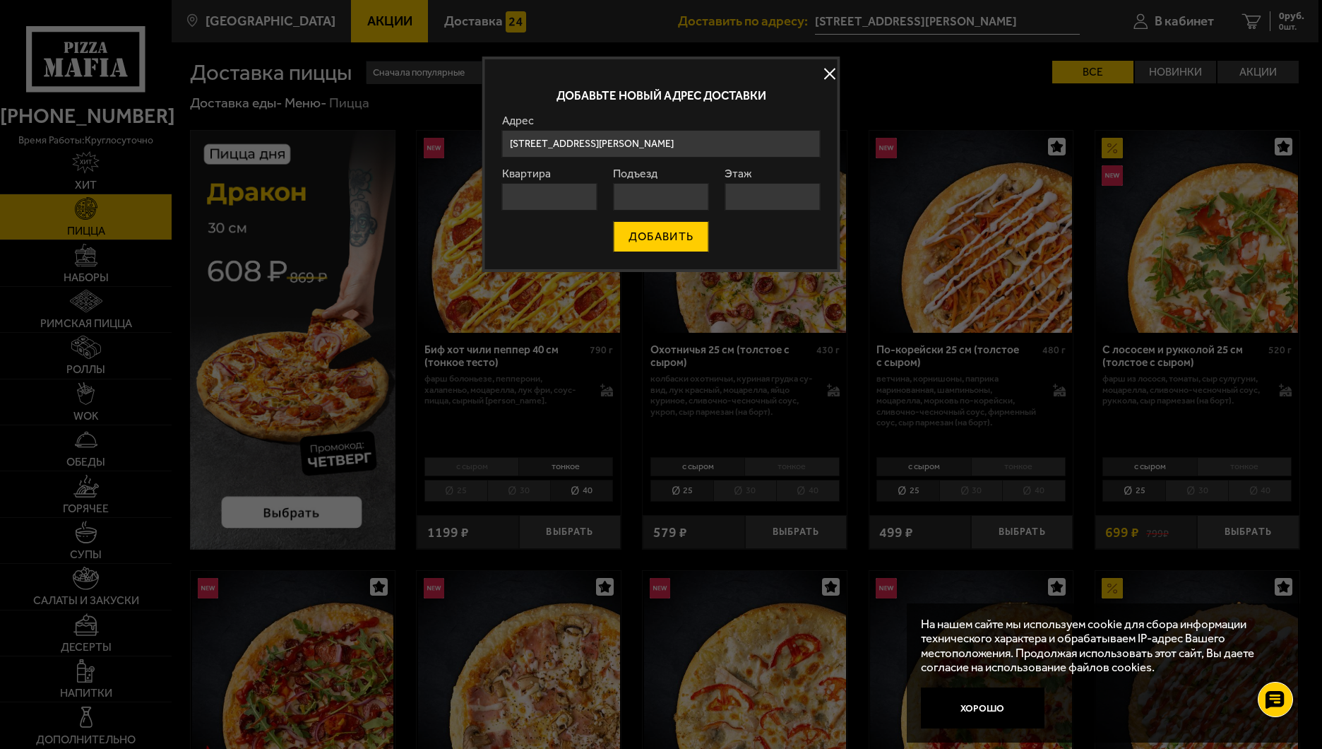
click at [661, 238] on button "ДОБАВИТЬ" at bounding box center [661, 236] width 95 height 31
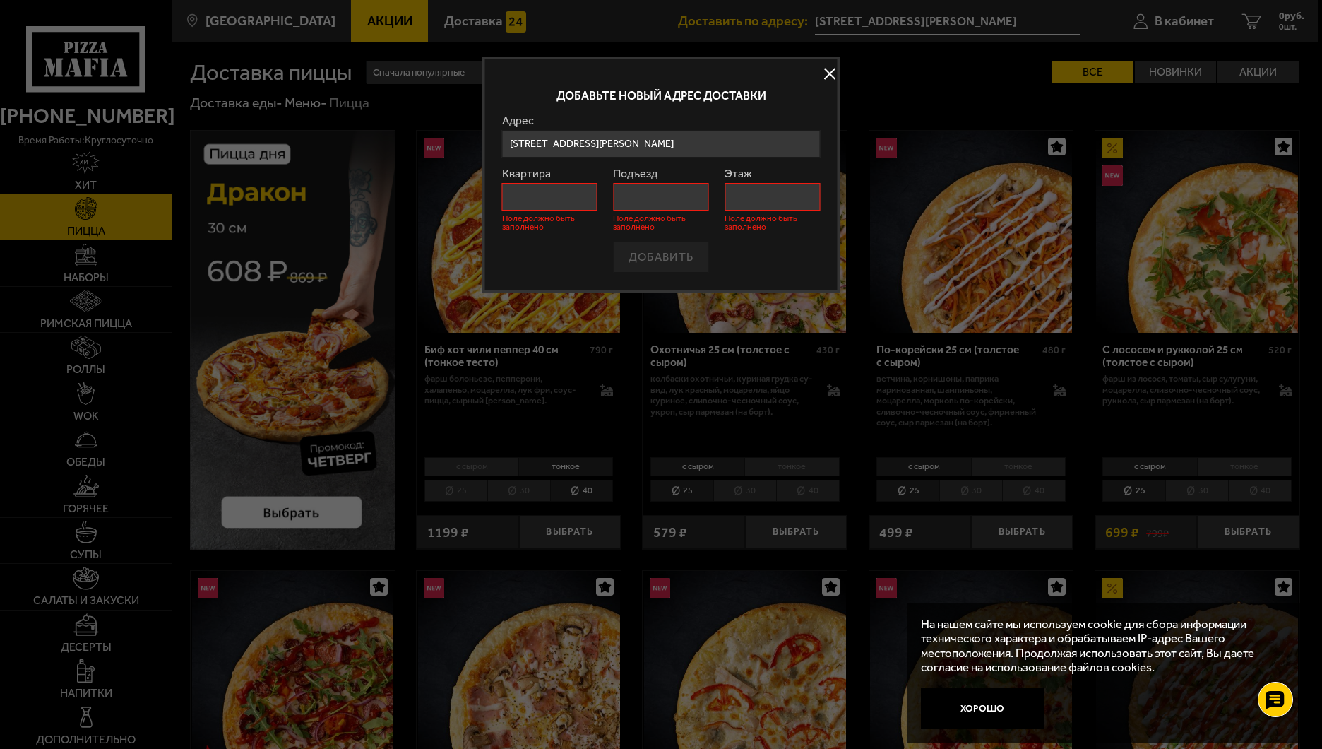
click at [542, 201] on input "Квартира" at bounding box center [549, 197] width 95 height 28
type input "0"
click at [653, 197] on input "Подъезд" at bounding box center [660, 197] width 95 height 28
type input "1"
click at [790, 194] on input "Этаж" at bounding box center [772, 197] width 95 height 28
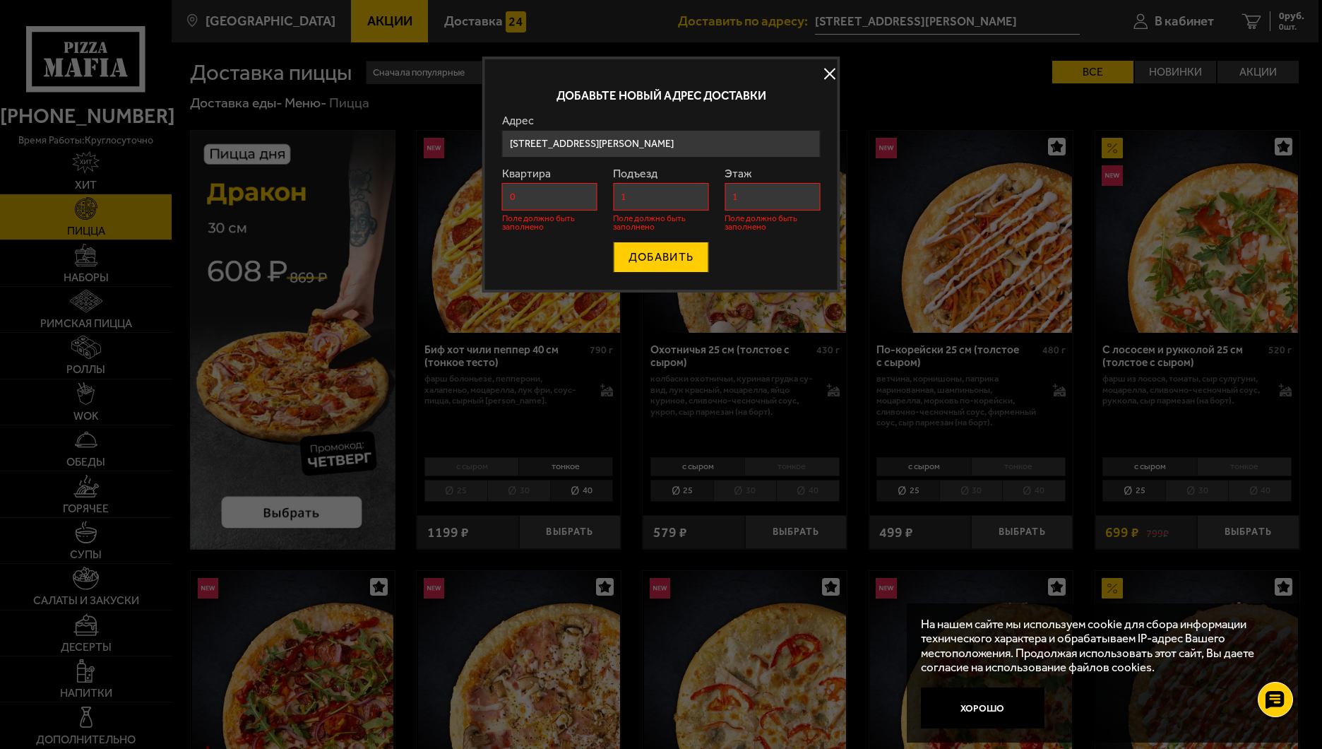
type input "1"
click at [686, 260] on button "ДОБАВИТЬ" at bounding box center [661, 257] width 95 height 31
click at [828, 77] on button at bounding box center [829, 73] width 21 height 21
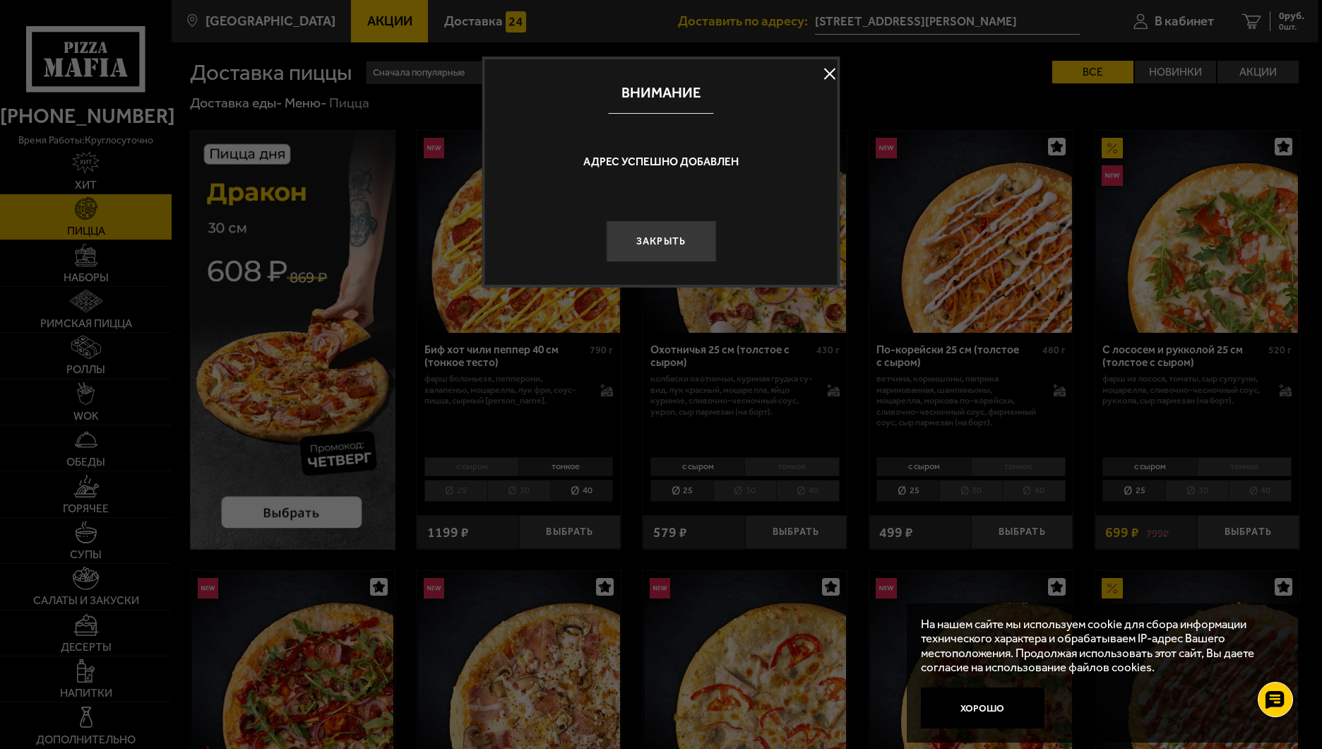
click at [1079, 74] on div at bounding box center [661, 374] width 1322 height 749
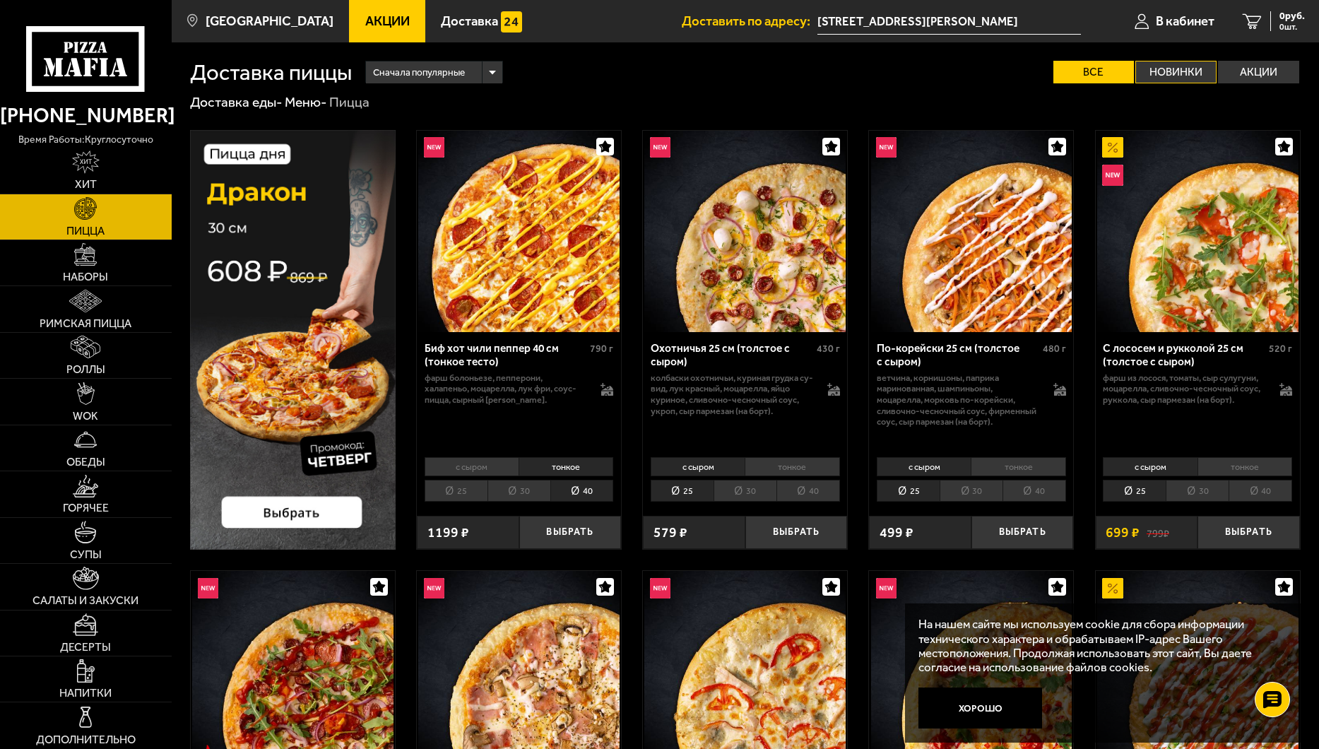
click at [1201, 68] on label "Новинки" at bounding box center [1175, 72] width 81 height 23
click at [0, 0] on input "Новинки" at bounding box center [0, 0] width 0 height 0
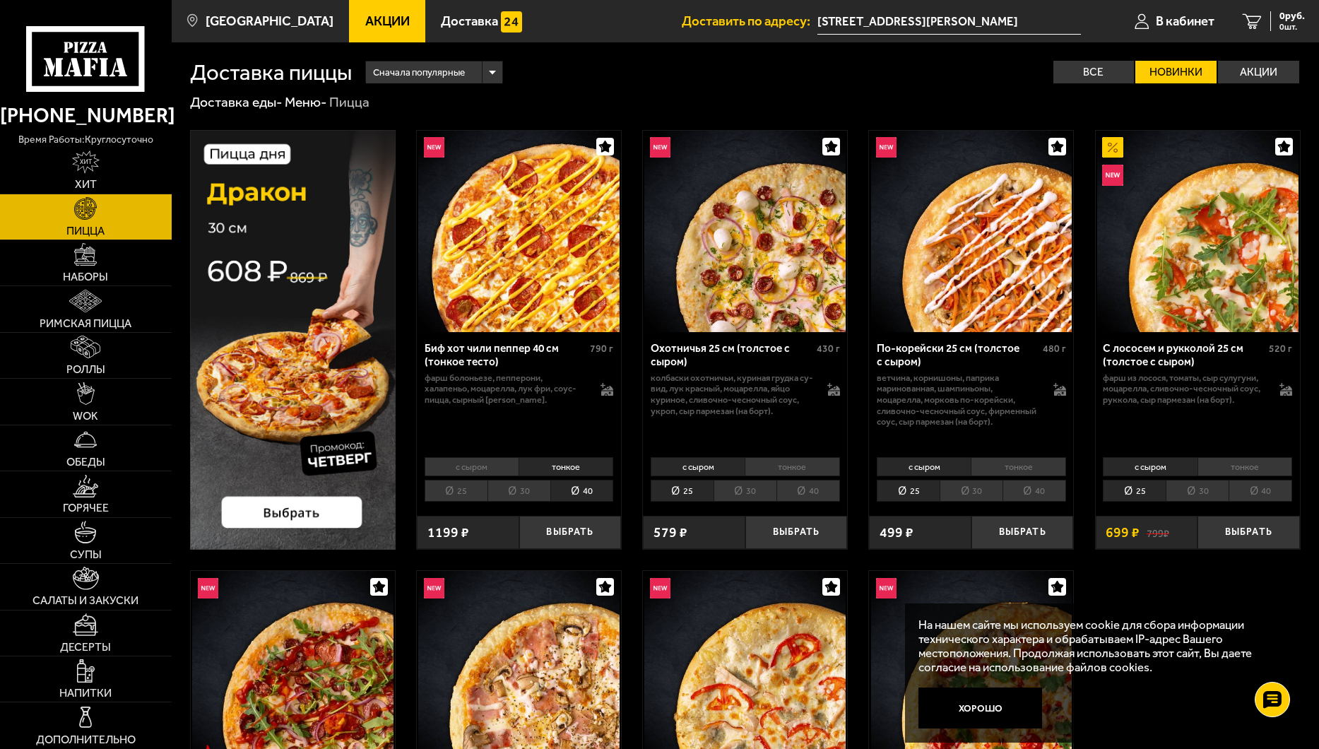
click at [804, 494] on li "40" at bounding box center [808, 491] width 64 height 22
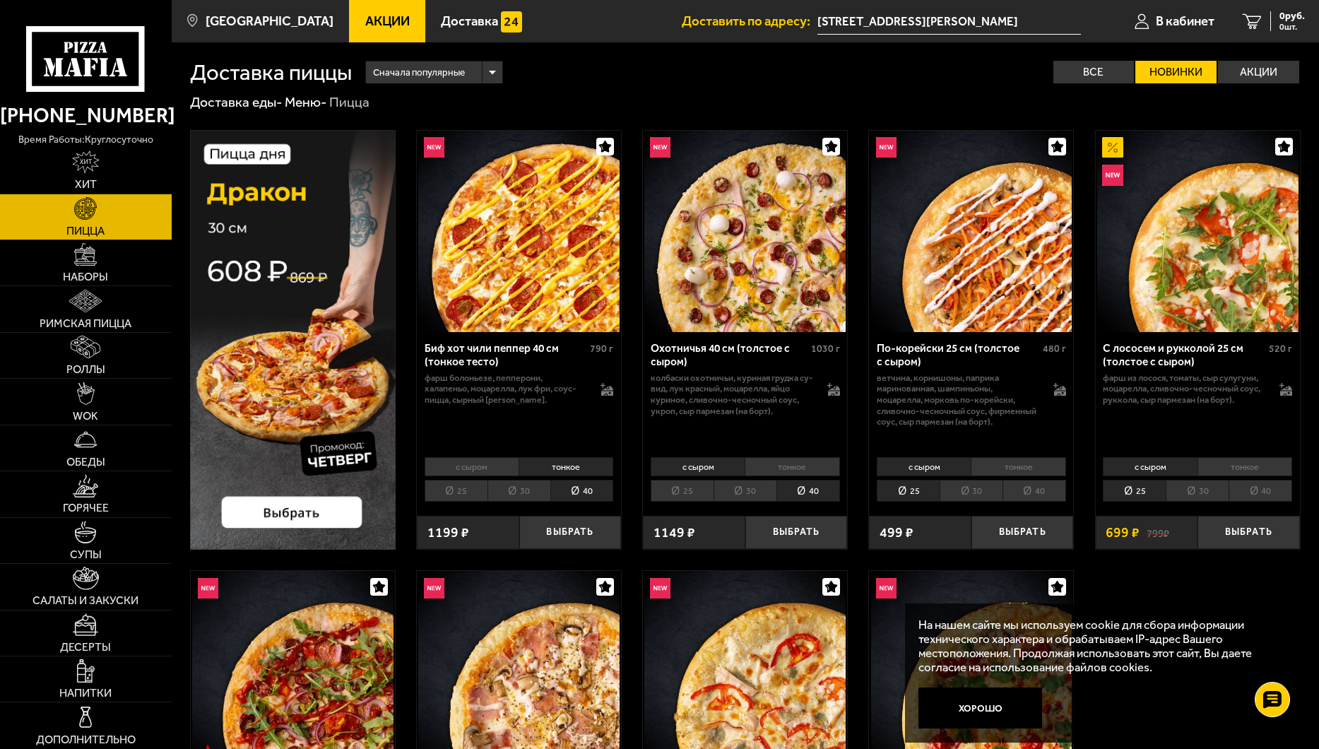
click at [583, 485] on li "40" at bounding box center [582, 491] width 64 height 22
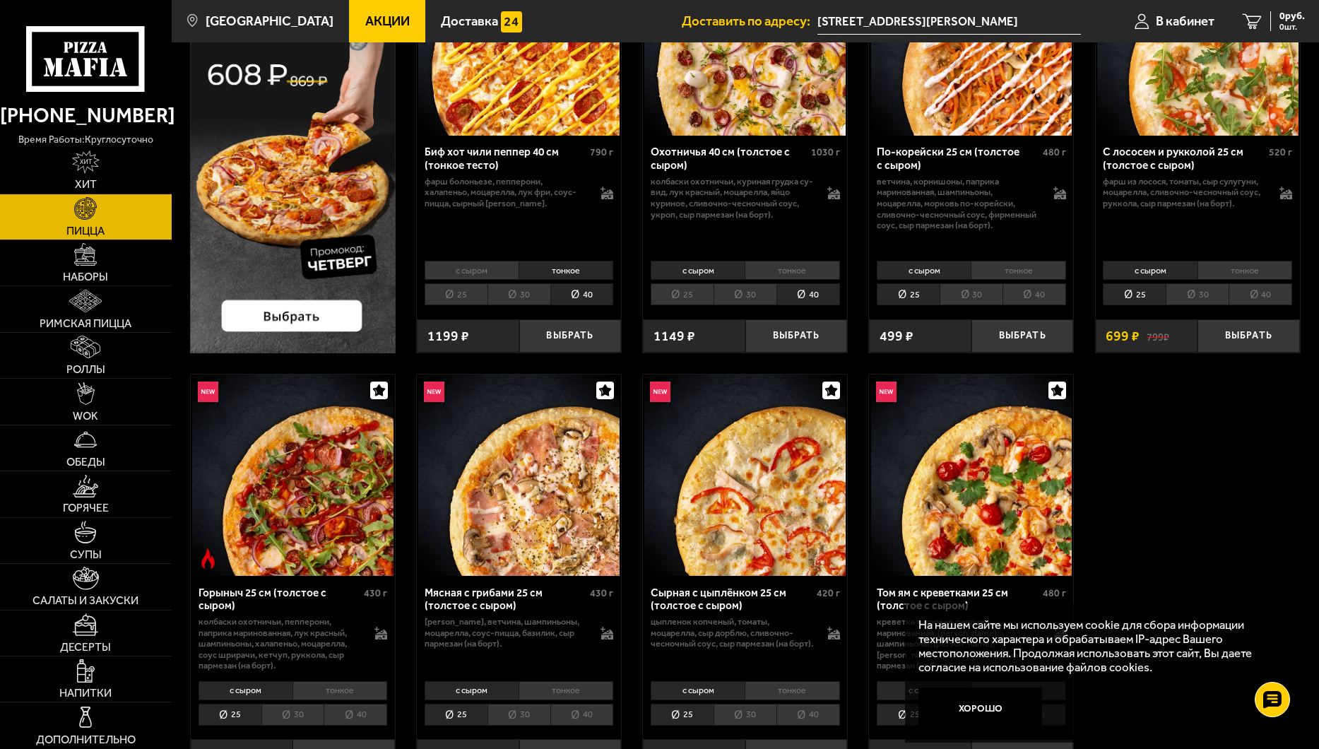
scroll to position [212, 0]
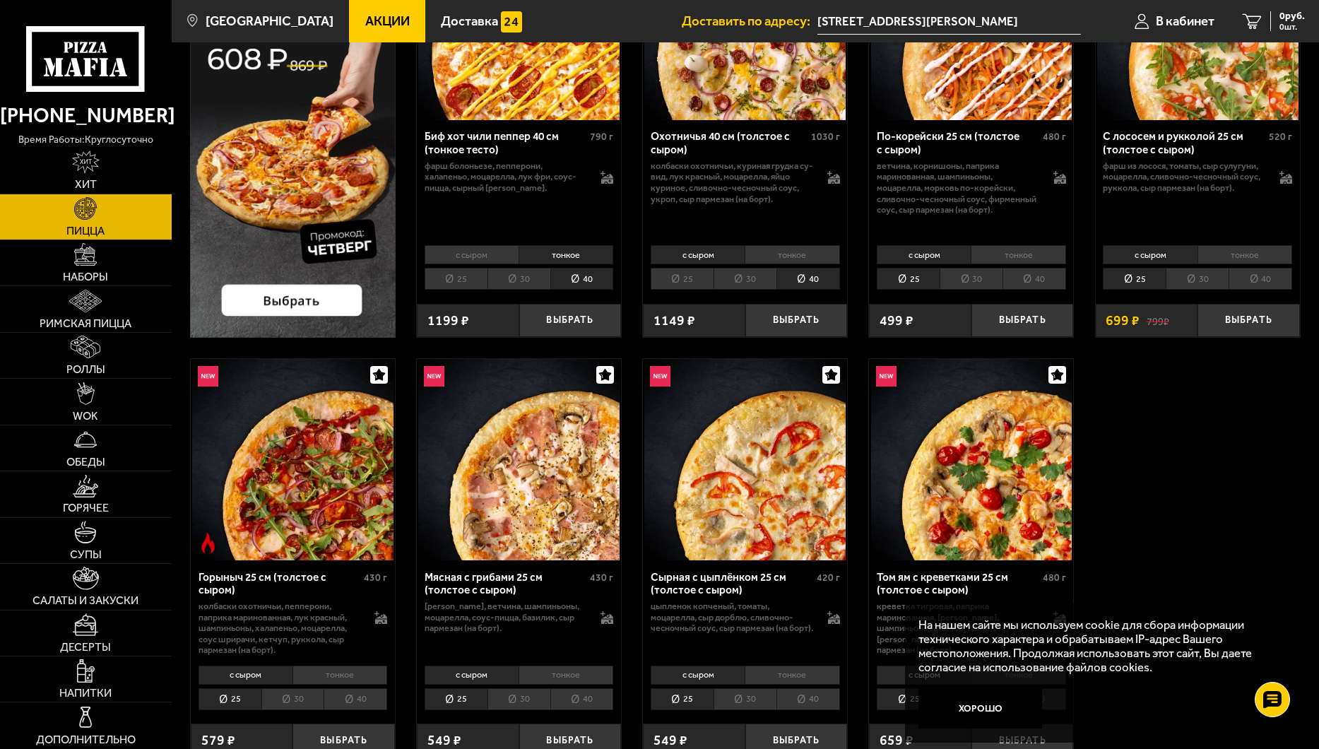
click at [562, 701] on li "40" at bounding box center [582, 699] width 64 height 22
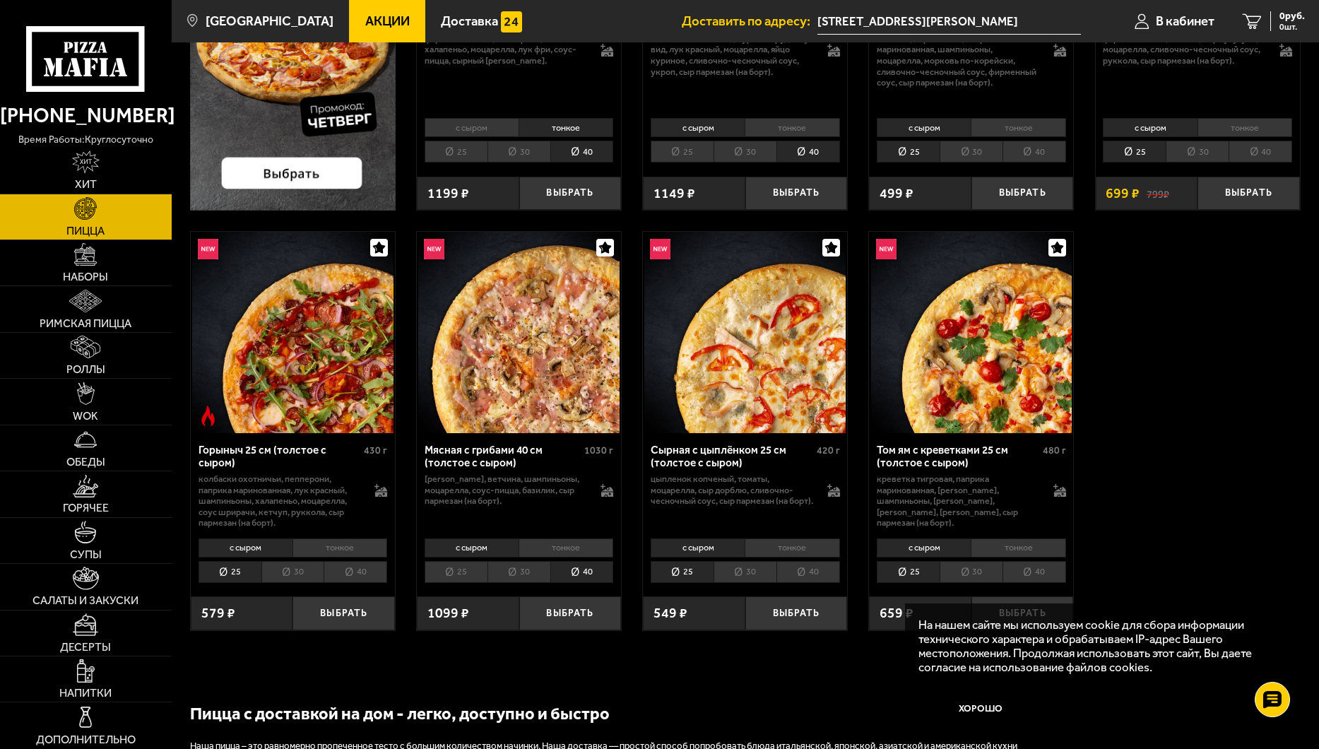
scroll to position [494, 0]
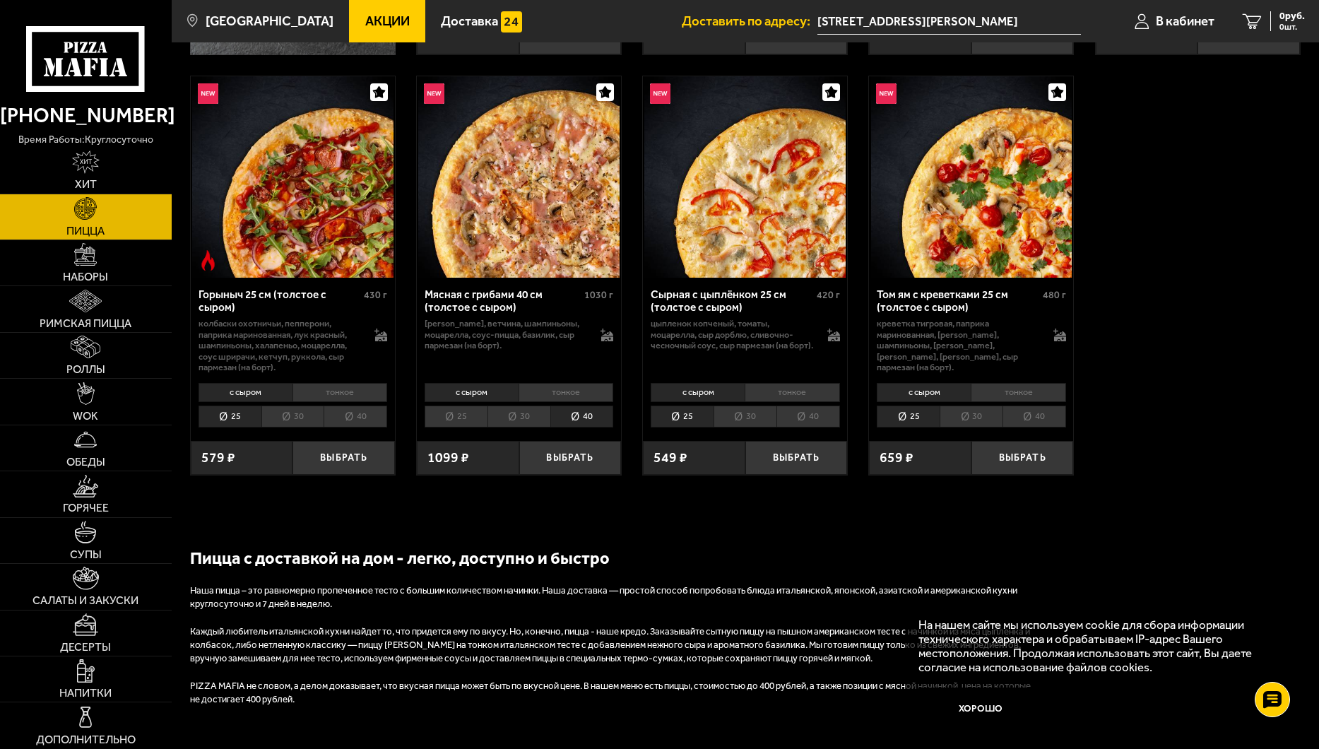
click at [352, 417] on li "40" at bounding box center [355, 416] width 64 height 22
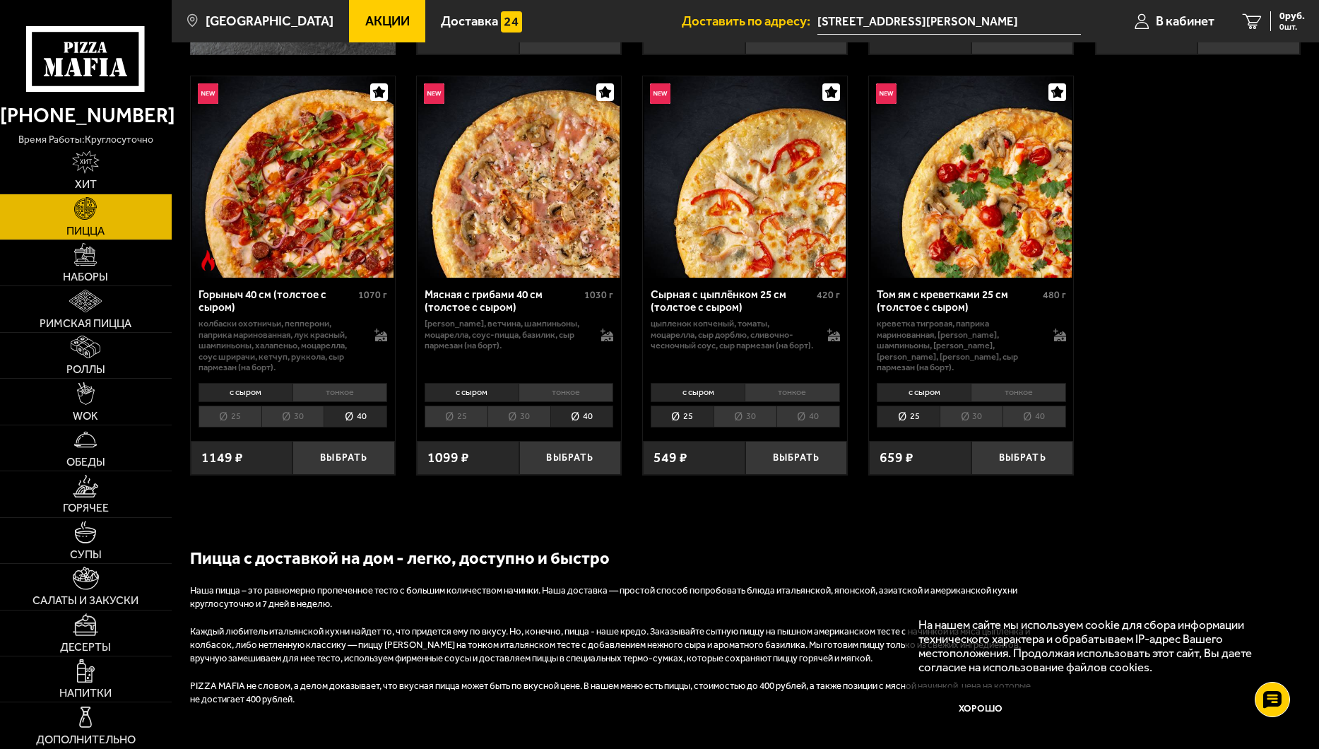
click at [1046, 422] on li "40" at bounding box center [1034, 416] width 64 height 22
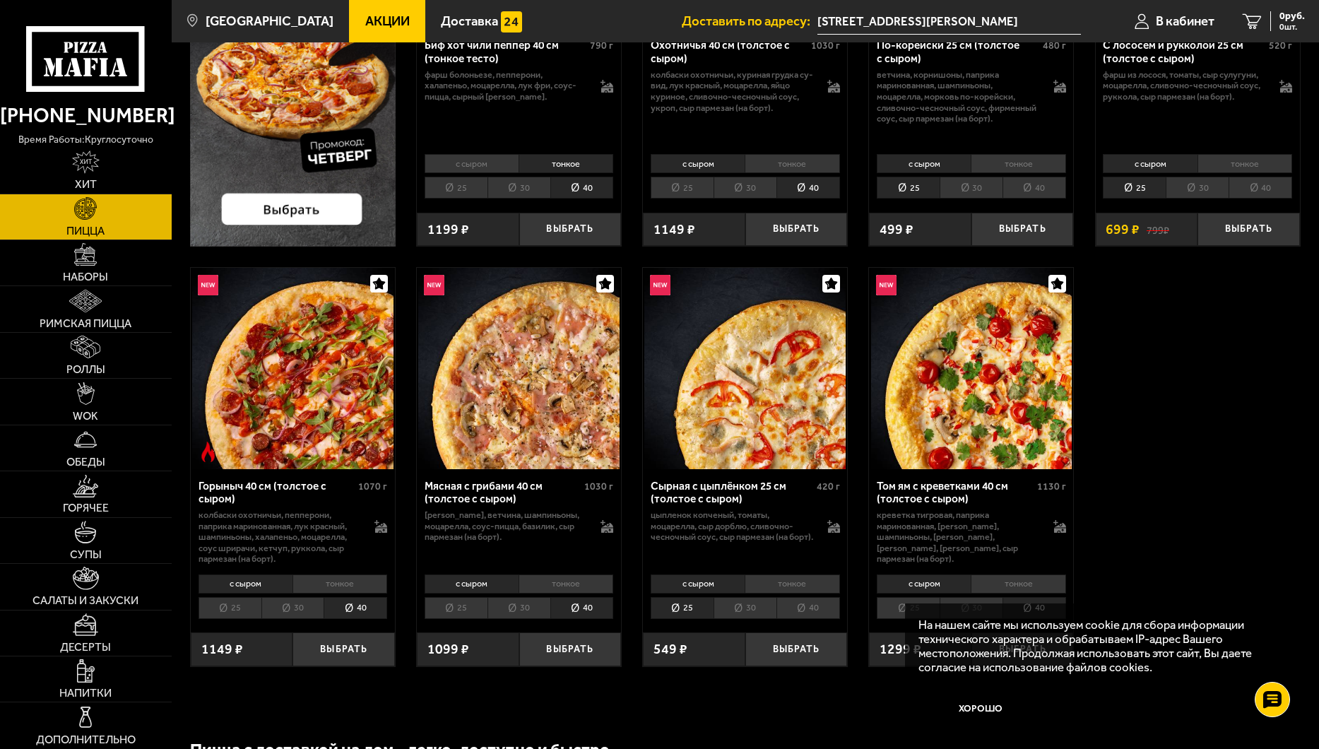
scroll to position [283, 0]
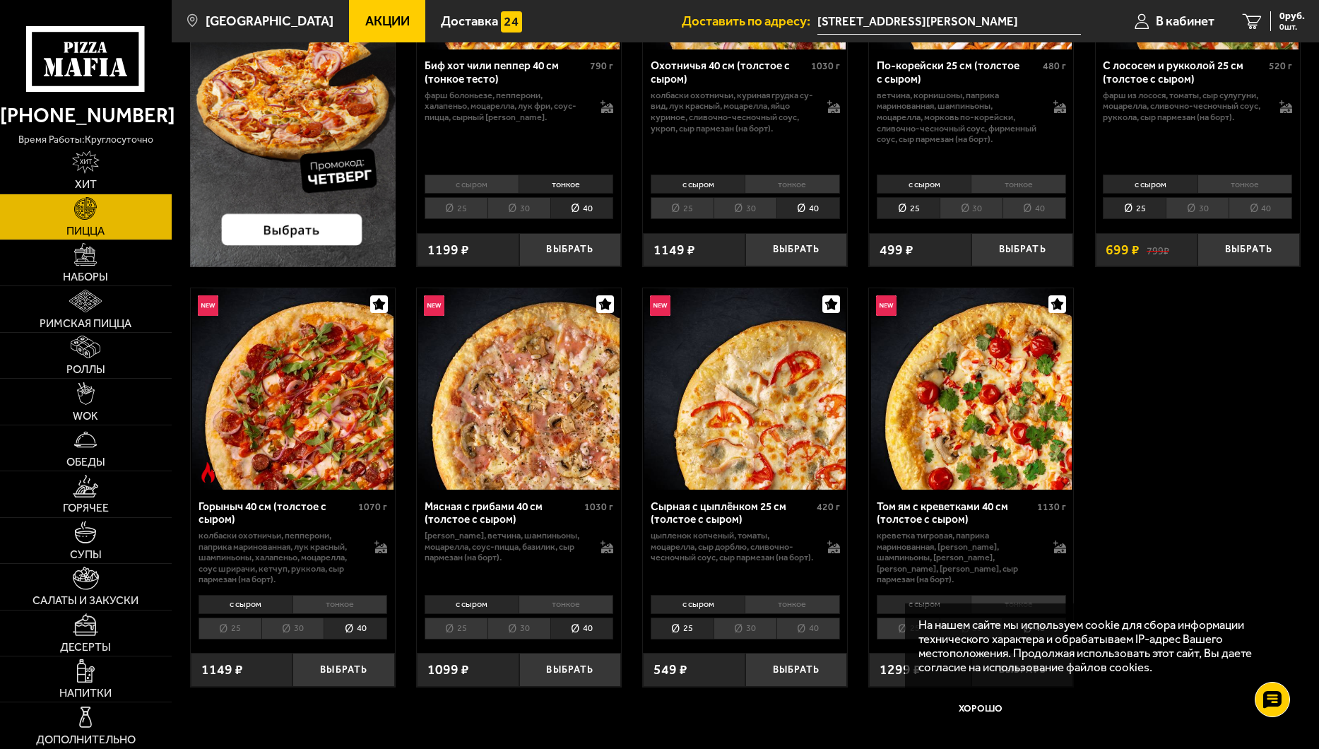
click at [833, 619] on li "40" at bounding box center [808, 628] width 64 height 22
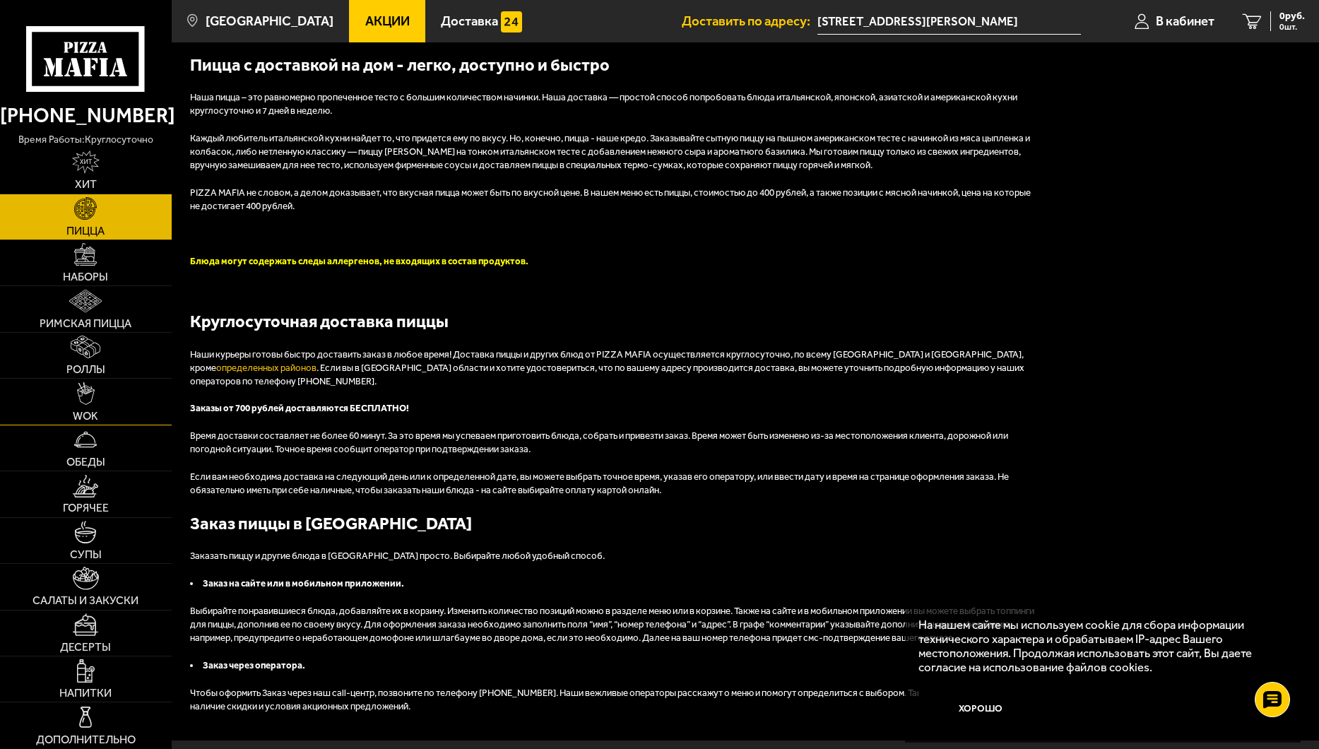
scroll to position [1071, 0]
